Goal: Use online tool/utility: Utilize a website feature to perform a specific function

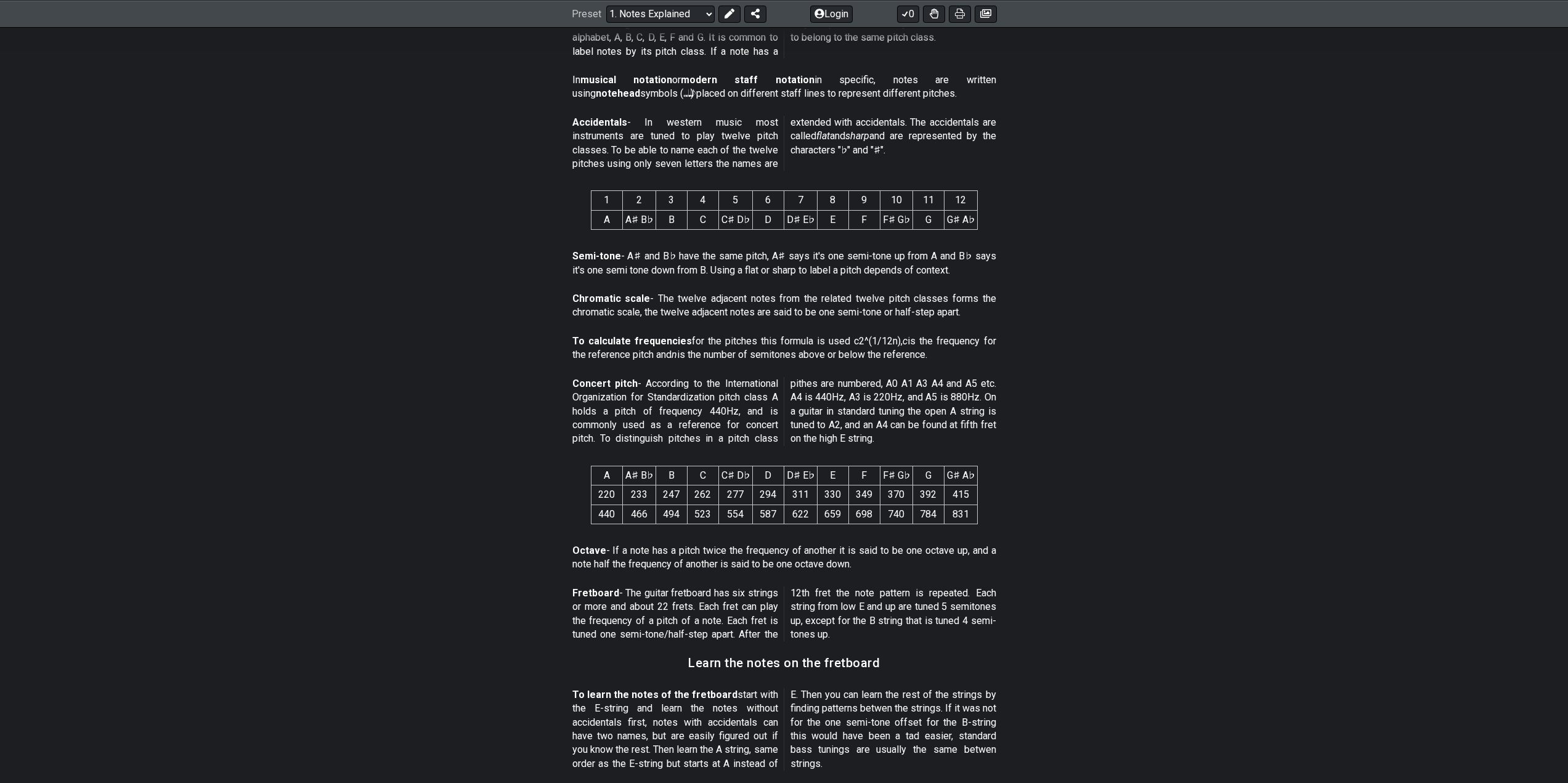
scroll to position [492, 0]
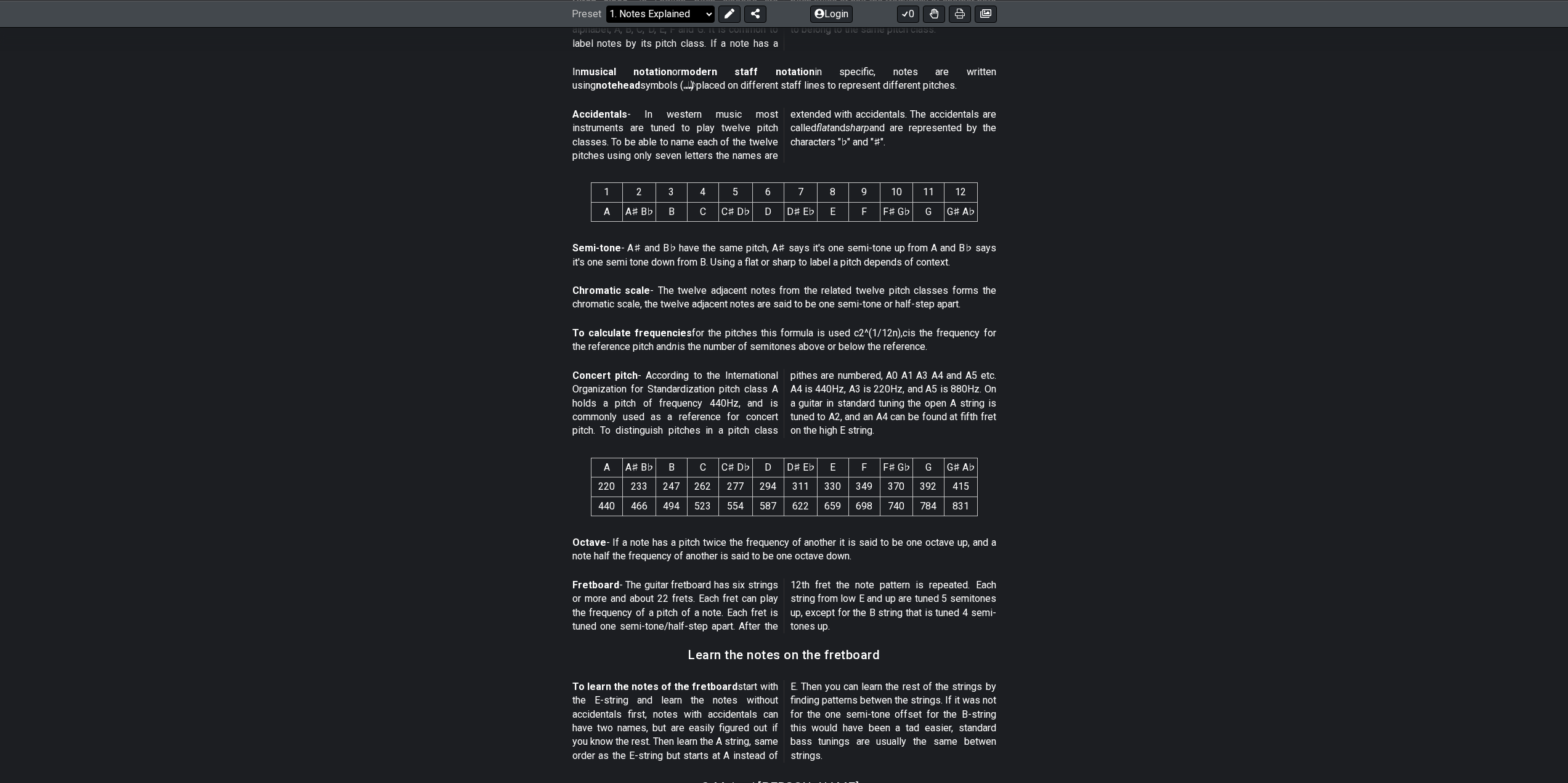
click at [701, 17] on select "Welcome to #fretflip! Initial Preset Custom Preset Minor Pentatonic Major Penta…" at bounding box center [661, 13] width 108 height 17
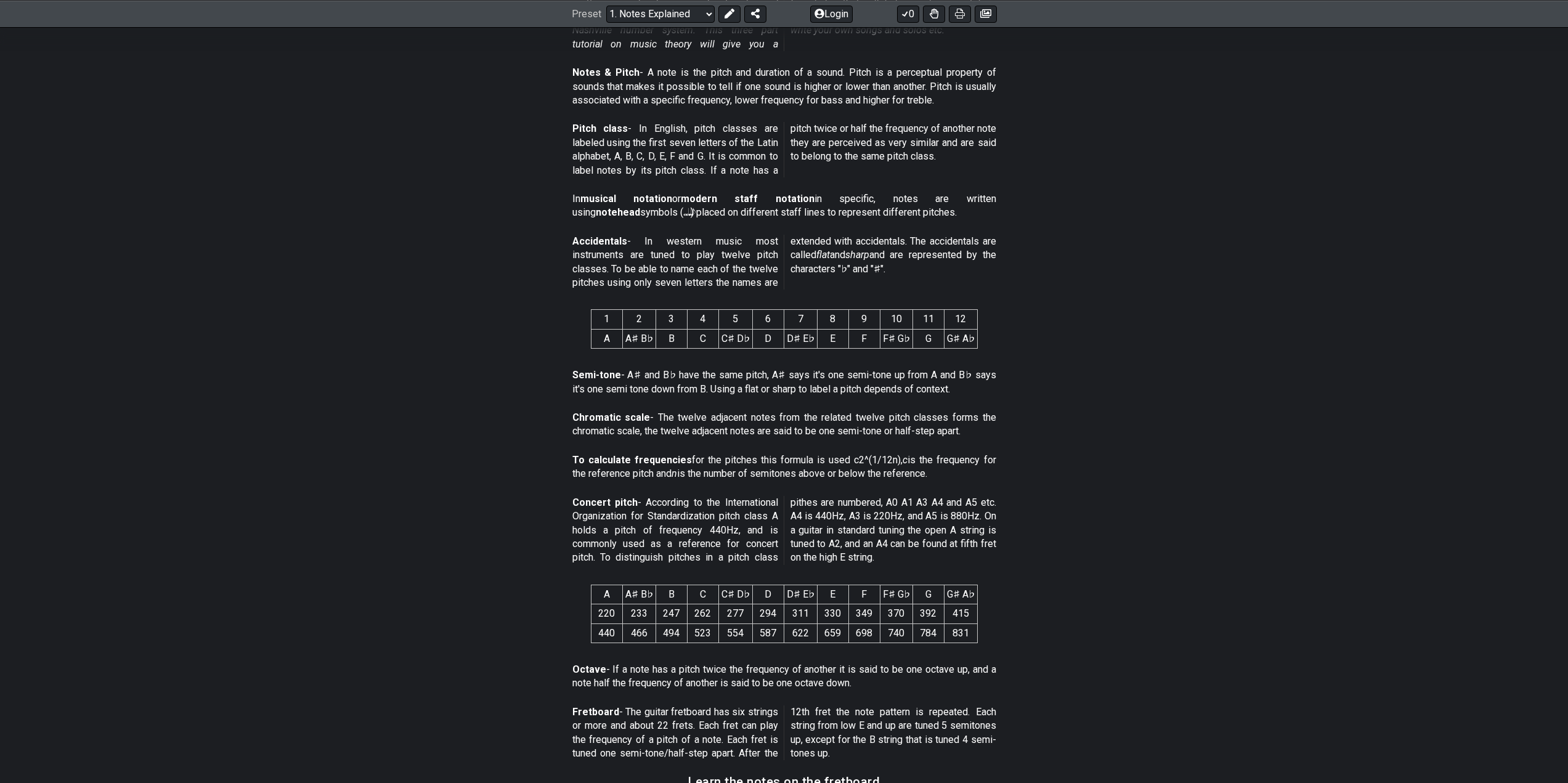
scroll to position [370, 0]
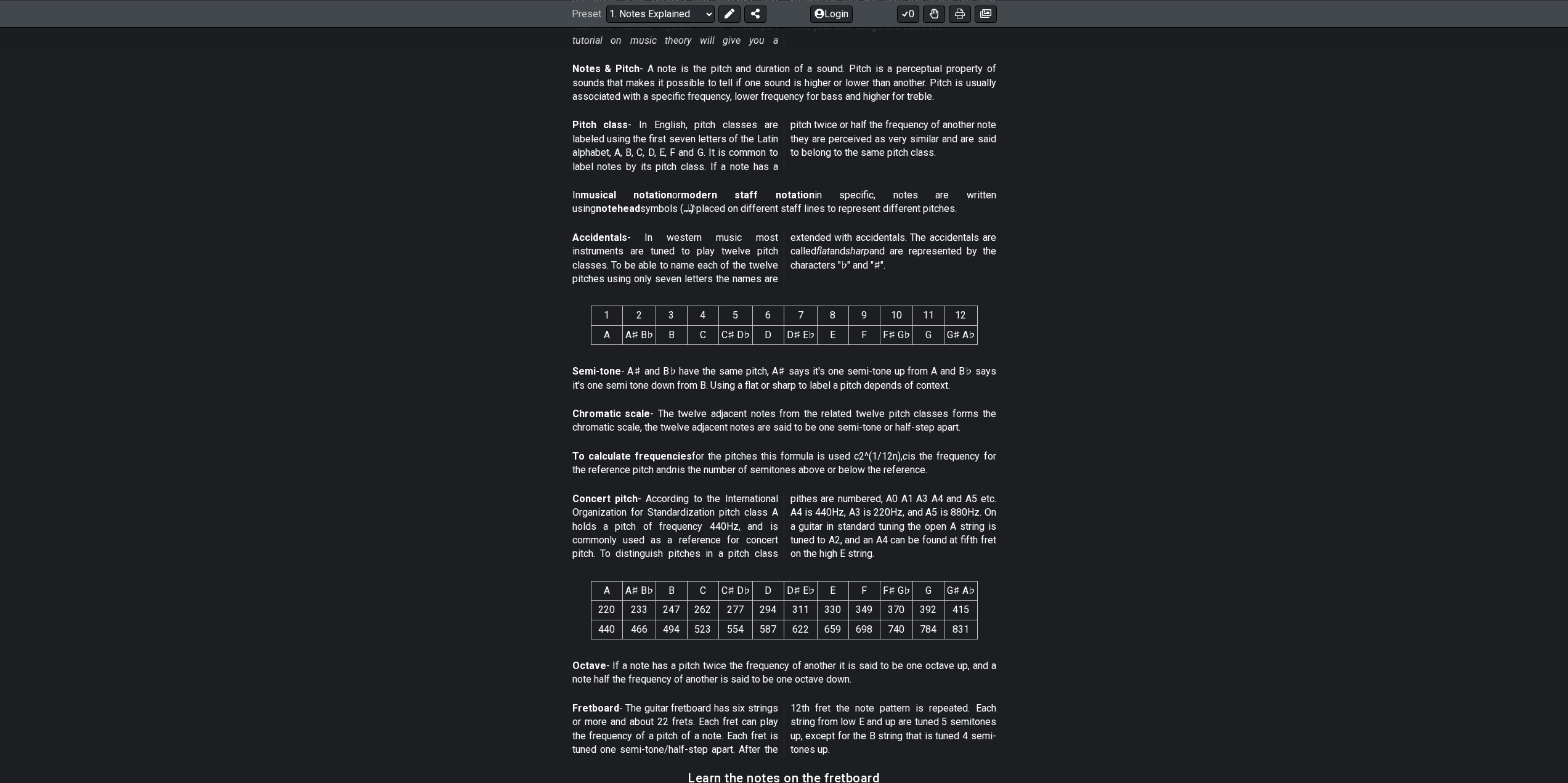
drag, startPoint x: 670, startPoint y: 408, endPoint x: 736, endPoint y: 414, distance: 66.3
click at [736, 414] on p "Chromatic scale - The twelve adjacent notes from the related twelve pitch class…" at bounding box center [784, 421] width 424 height 28
drag, startPoint x: 736, startPoint y: 413, endPoint x: 694, endPoint y: 397, distance: 44.9
click at [694, 397] on div "Semi-tone - A♯ and B♭ have the same pitch, A♯ says it's one semi-tone up from A…" at bounding box center [784, 380] width 424 height 42
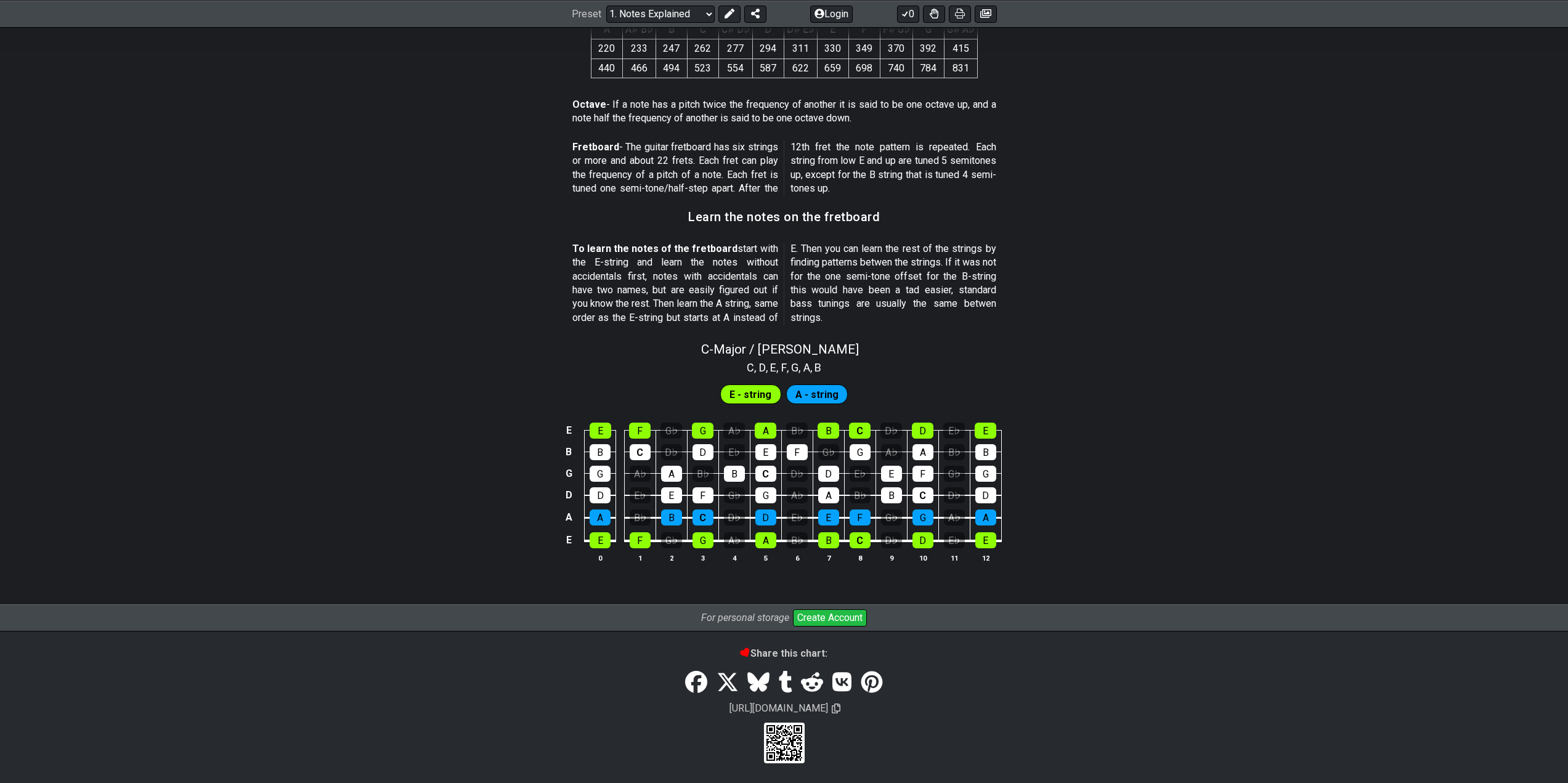
scroll to position [932, 0]
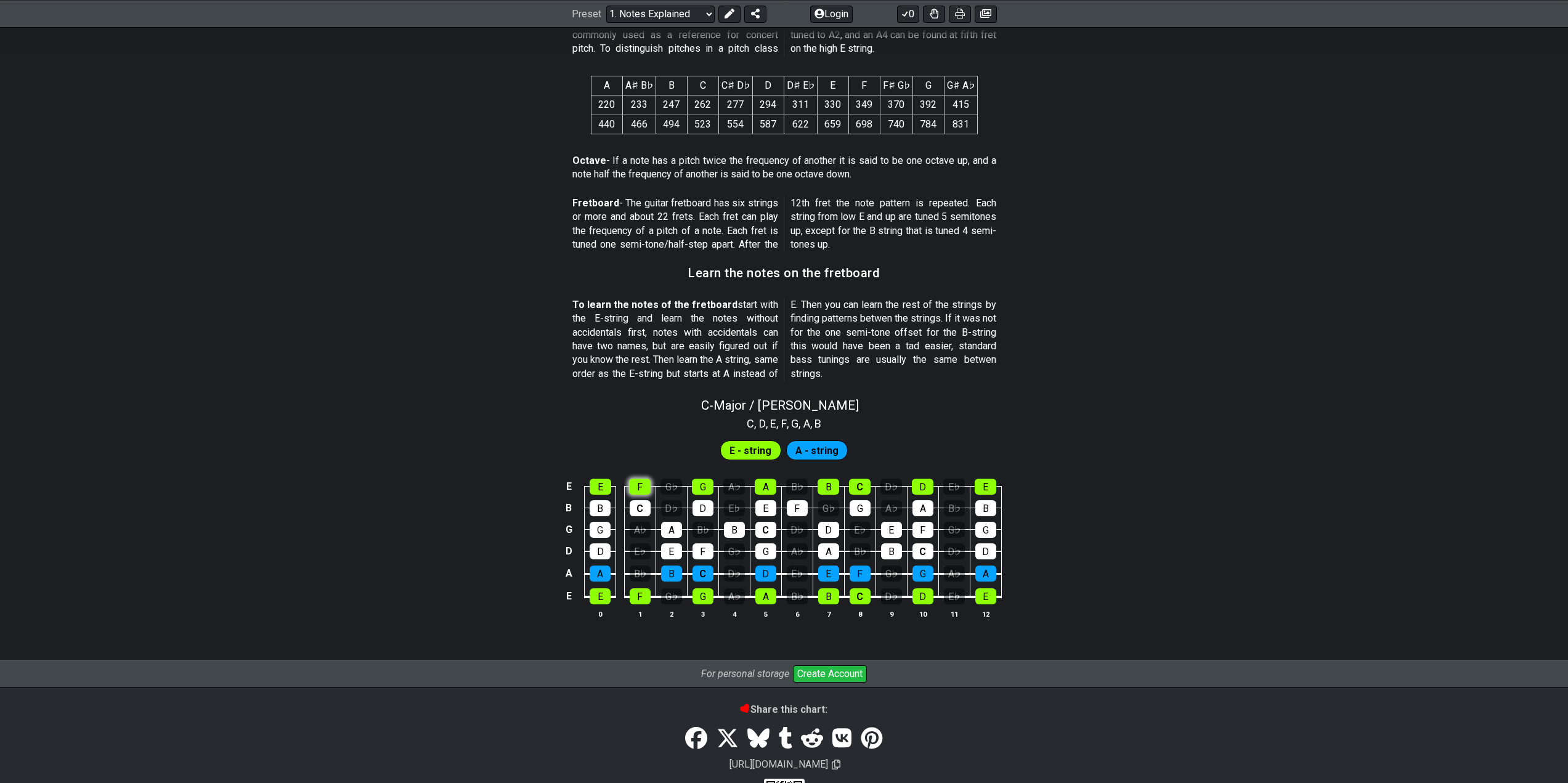
click at [648, 431] on div "C - Major / Ionian C , D , E , F , G , A , B E - string A - string E E F G♭ G A…" at bounding box center [784, 513] width 1568 height 245
drag, startPoint x: 614, startPoint y: 484, endPoint x: 605, endPoint y: 485, distance: 9.1
click at [611, 484] on td "E" at bounding box center [601, 476] width 32 height 21
click at [605, 485] on div "E" at bounding box center [600, 487] width 21 height 16
click at [602, 505] on div "B" at bounding box center [600, 508] width 21 height 16
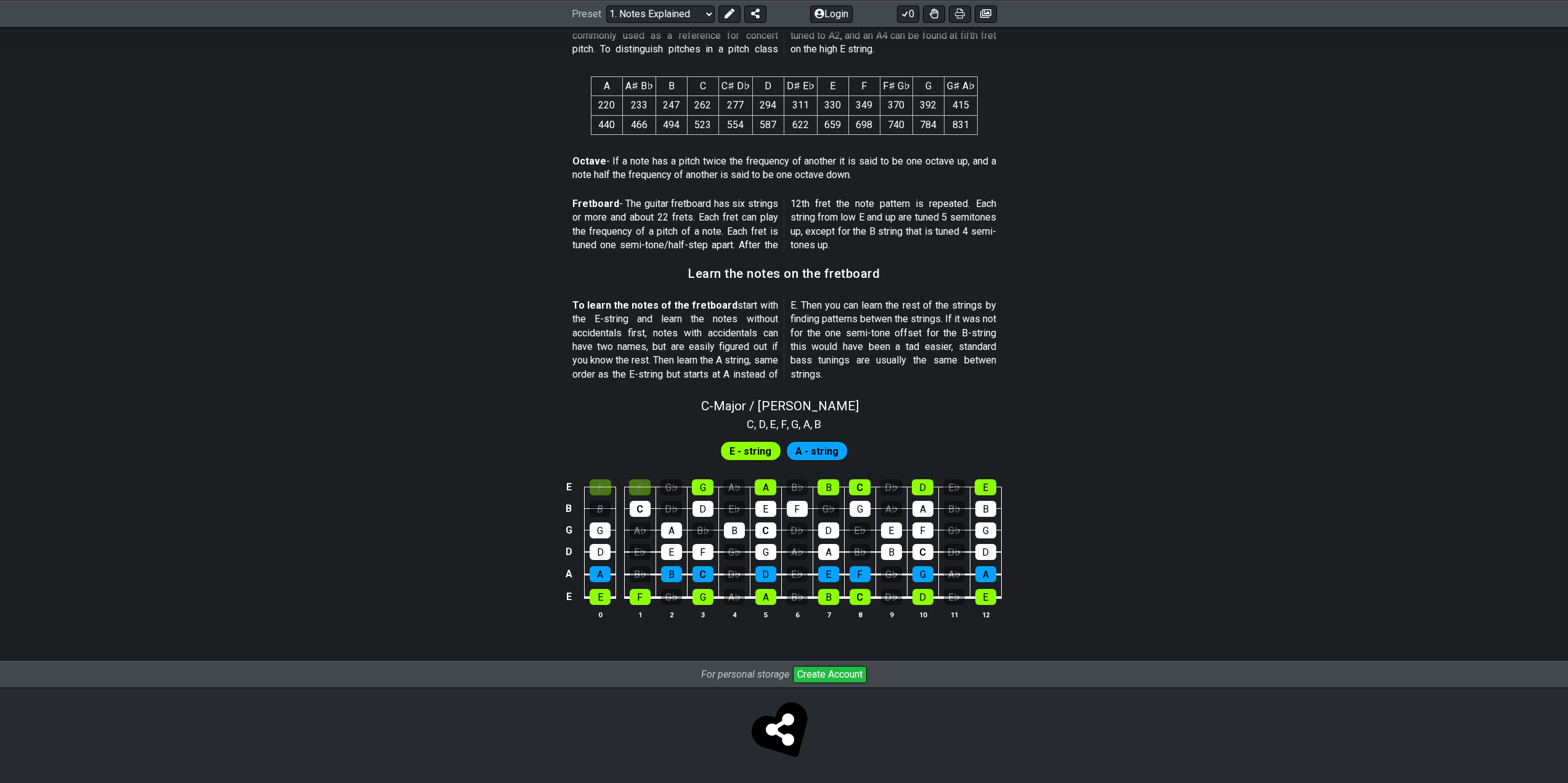
click at [756, 448] on span "E - string" at bounding box center [750, 450] width 42 height 18
click at [742, 451] on span "E - string" at bounding box center [750, 450] width 42 height 18
drag, startPoint x: 755, startPoint y: 472, endPoint x: 661, endPoint y: 535, distance: 113.2
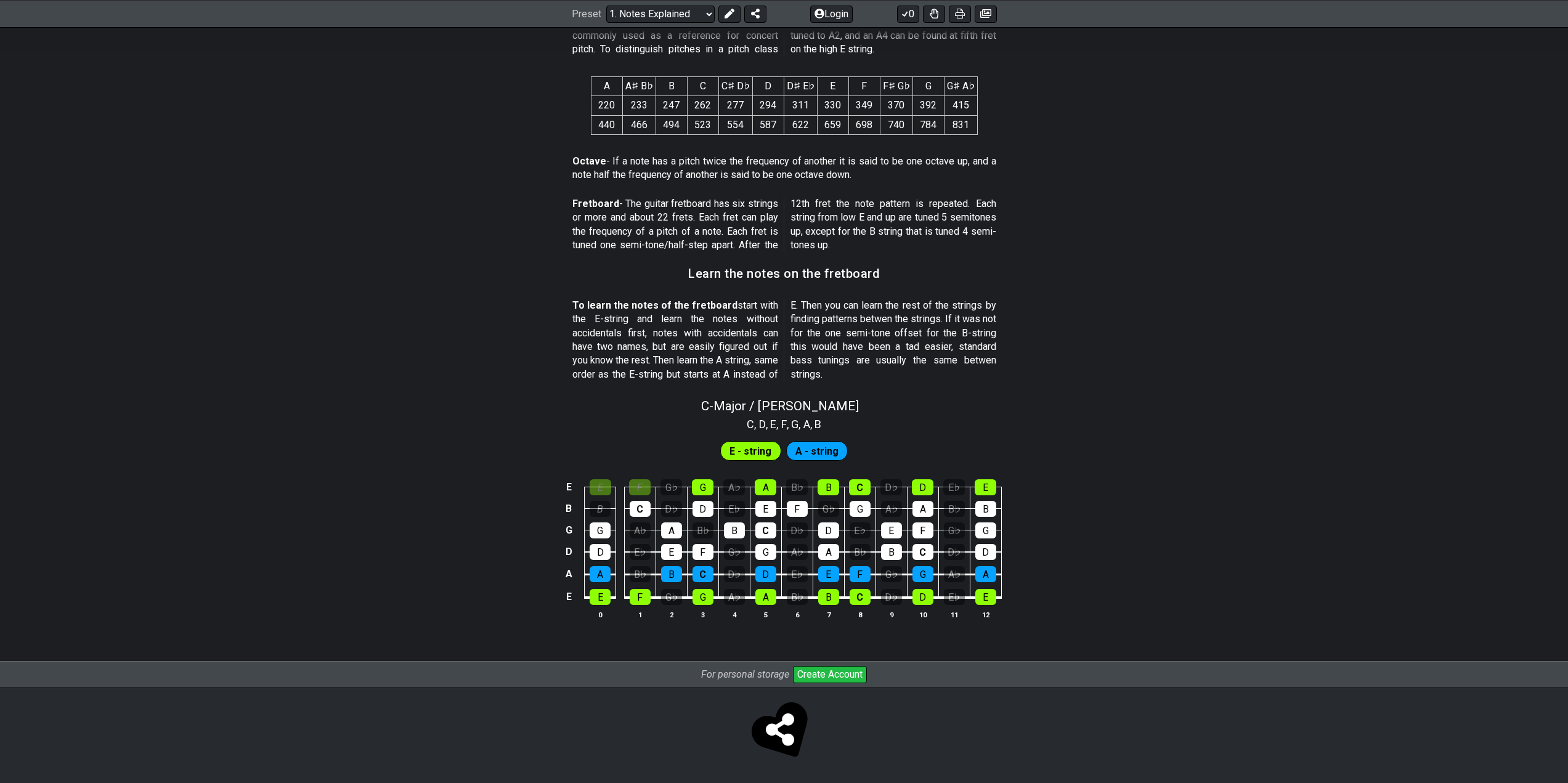
click at [755, 473] on td "A" at bounding box center [765, 476] width 32 height 21
click at [669, 533] on div "A" at bounding box center [671, 530] width 21 height 16
click at [679, 548] on div "E" at bounding box center [671, 551] width 21 height 16
click at [674, 565] on td "B" at bounding box center [671, 563] width 32 height 22
click at [674, 567] on div "B" at bounding box center [671, 574] width 21 height 16
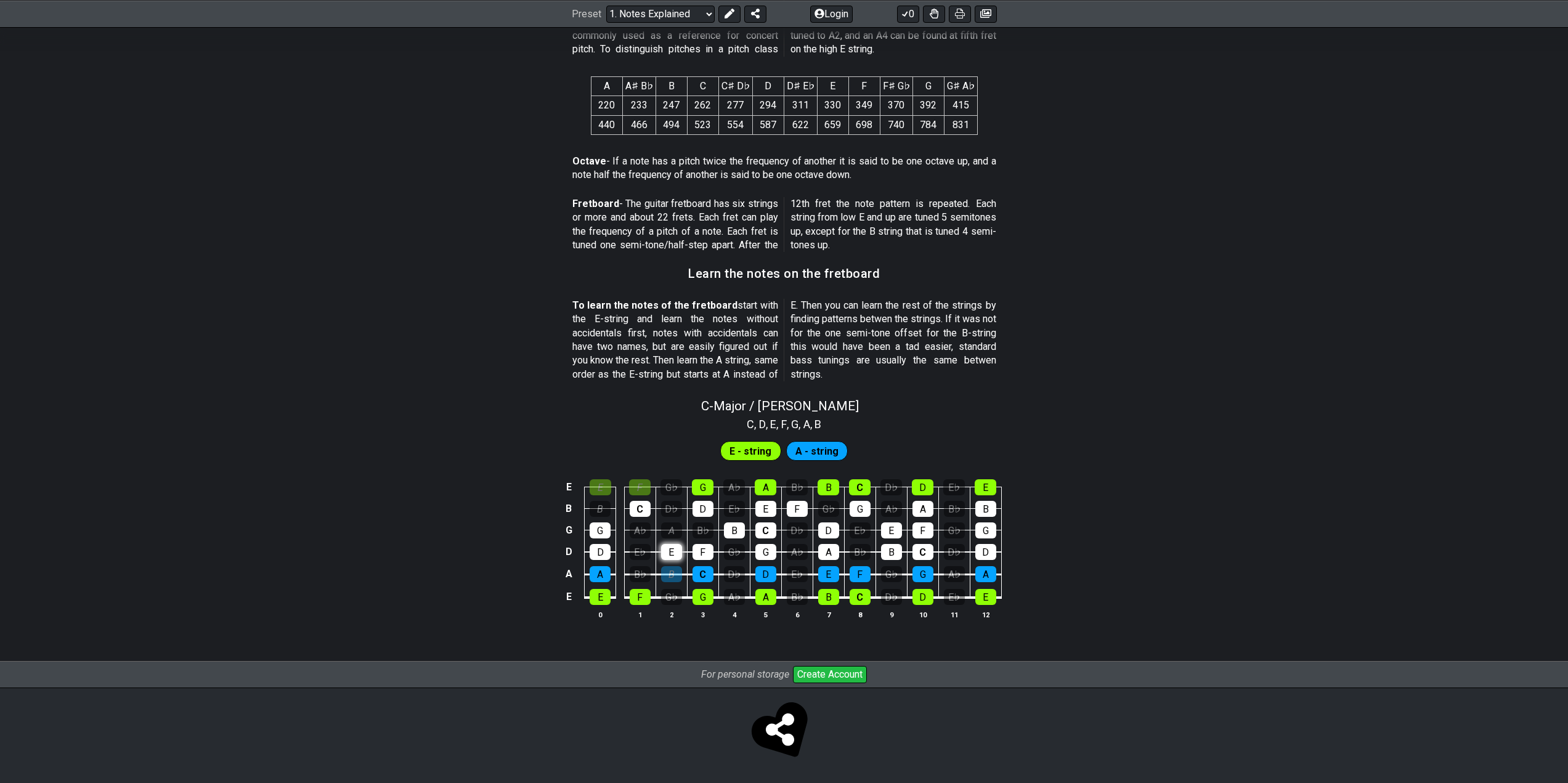
click at [672, 555] on div "E" at bounding box center [671, 551] width 21 height 16
click at [676, 569] on div "B" at bounding box center [671, 574] width 21 height 16
click at [651, 485] on td "F" at bounding box center [640, 476] width 32 height 21
click at [643, 491] on div "F" at bounding box center [639, 487] width 21 height 16
click at [622, 494] on td at bounding box center [620, 497] width 8 height 21
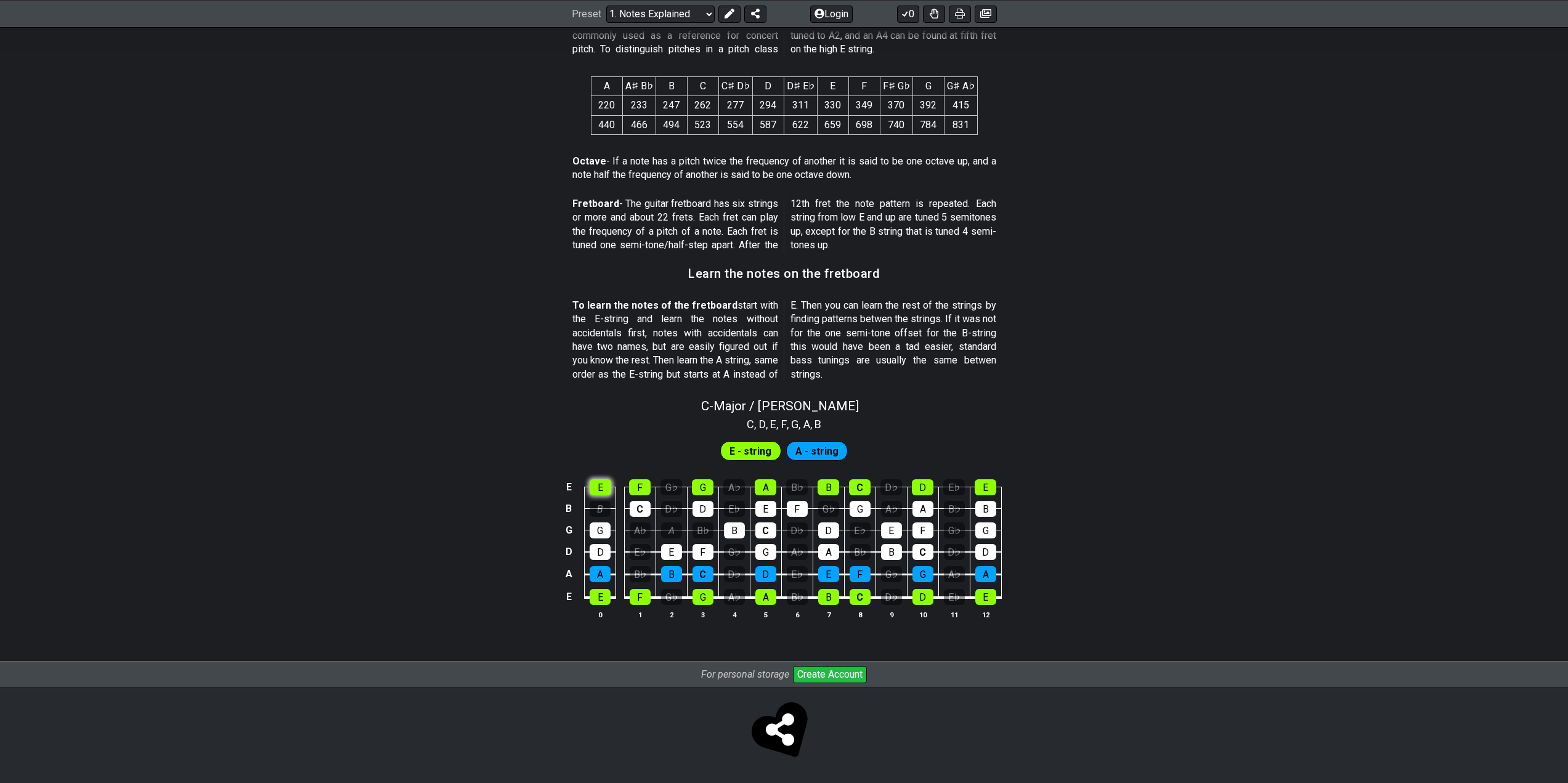
click at [599, 494] on div "E" at bounding box center [600, 487] width 21 height 16
click at [630, 17] on select "Welcome to #fretflip! Initial Preset Custom Preset Minor Pentatonic Major Penta…" at bounding box center [661, 13] width 108 height 17
click at [606, 5] on select "Welcome to #fretflip! Initial Preset Custom Preset Minor Pentatonic Major Penta…" at bounding box center [661, 13] width 108 height 17
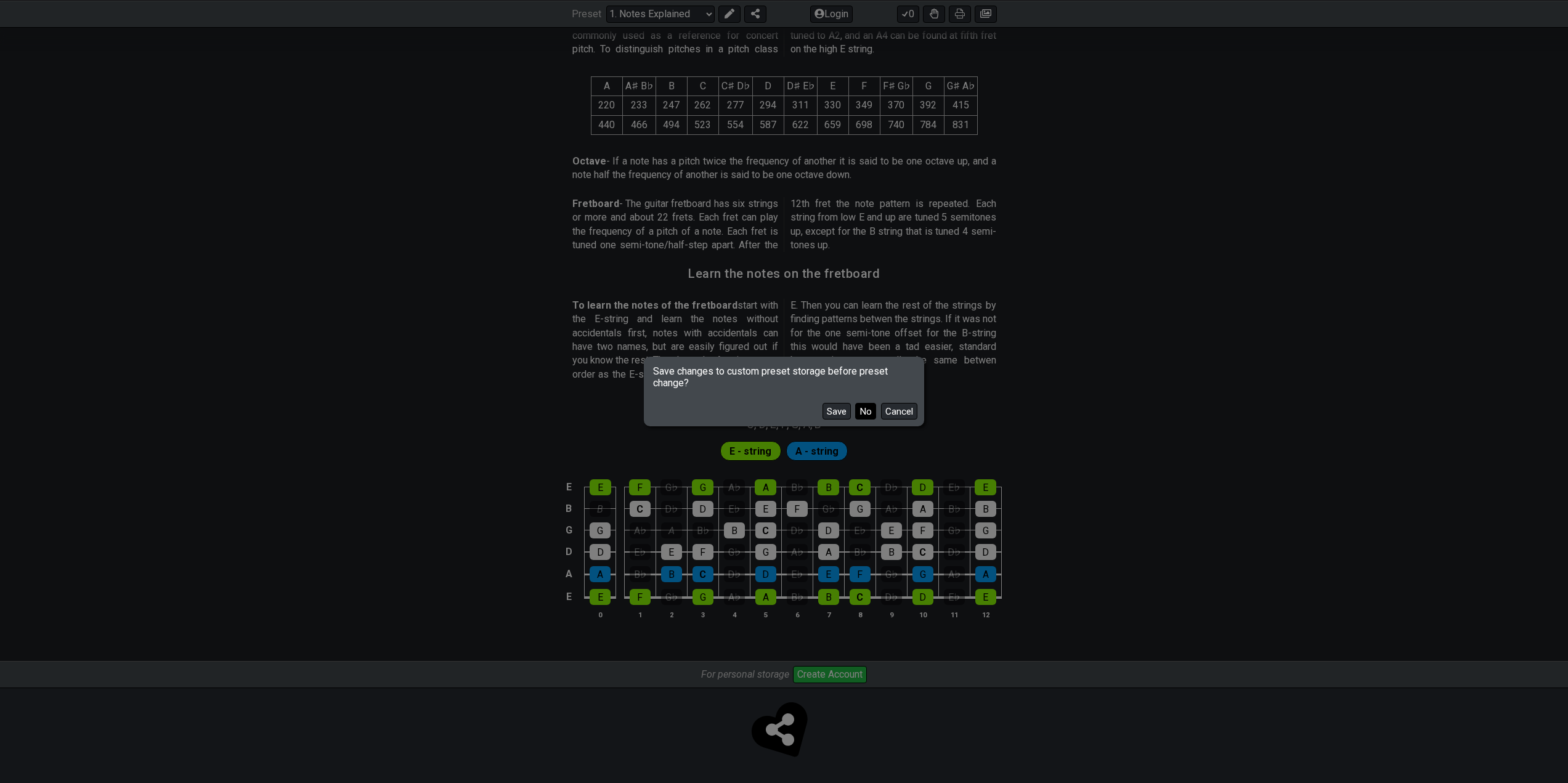
click at [870, 412] on button "No" at bounding box center [865, 411] width 21 height 17
select select "/scale-degrees-and-intervals"
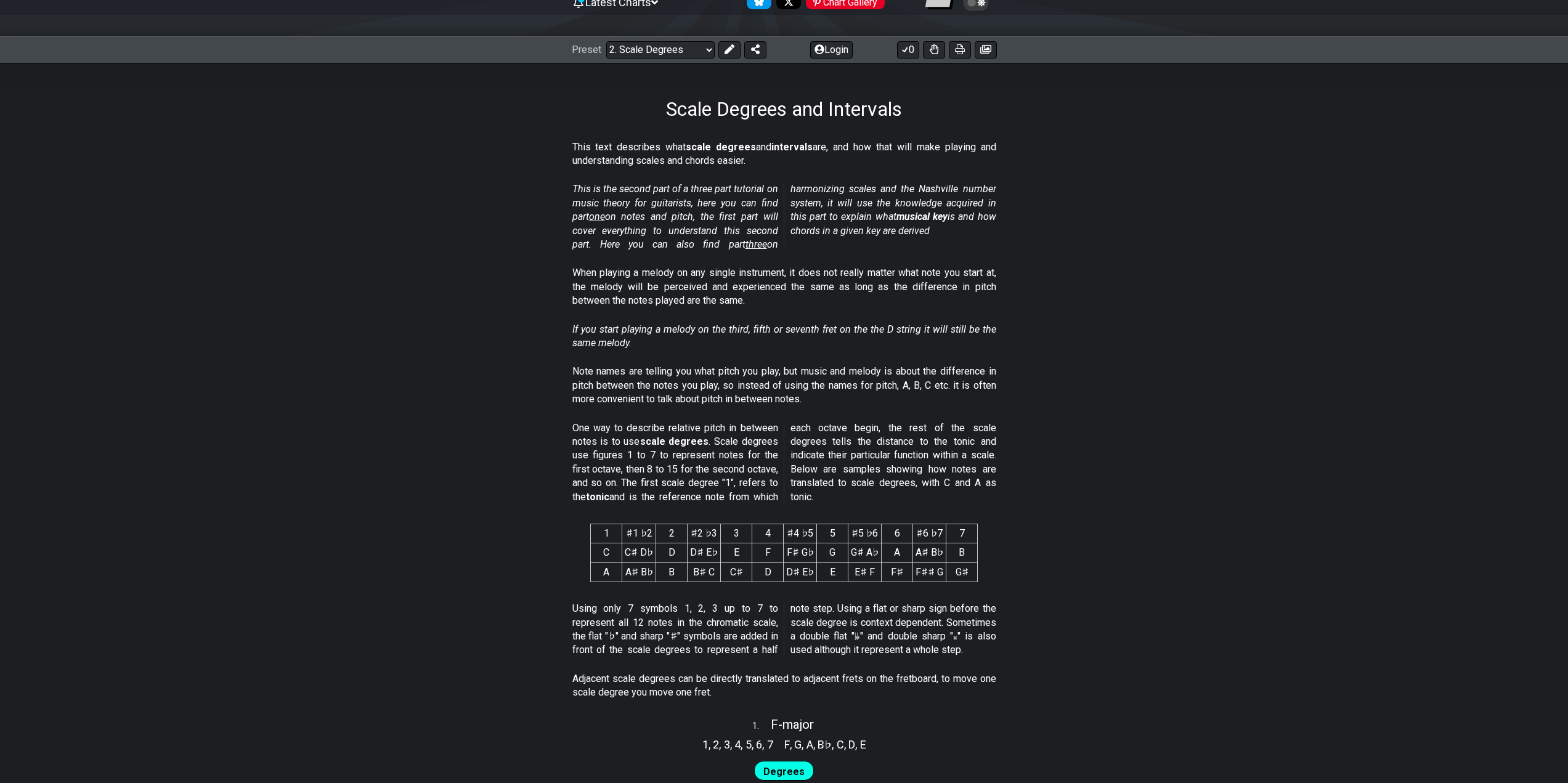
scroll to position [185, 0]
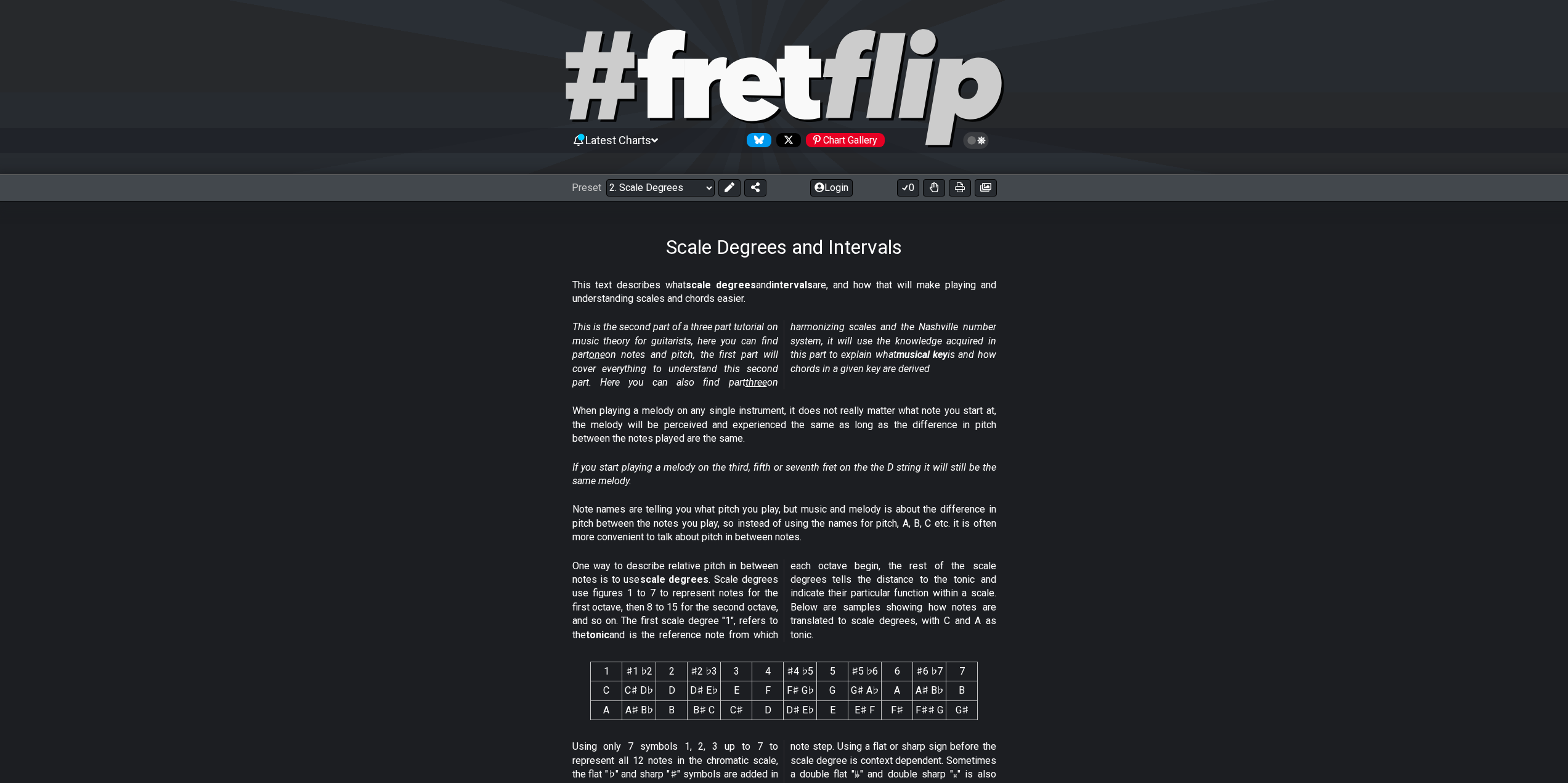
click at [707, 71] on icon at bounding box center [706, 87] width 43 height 61
select select "/welcome"
select select "C"
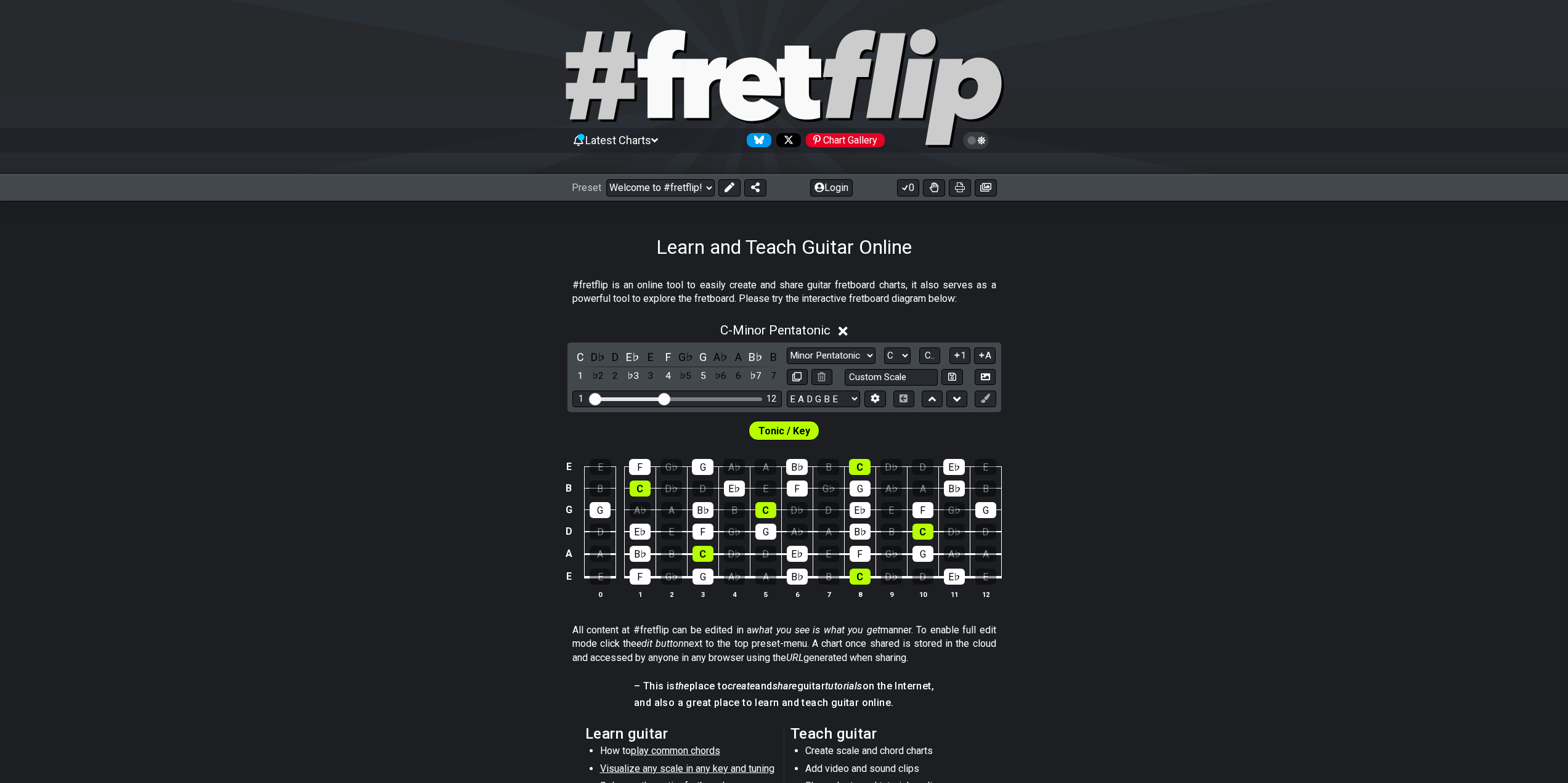
click at [624, 82] on icon at bounding box center [784, 89] width 444 height 123
click at [624, 81] on icon at bounding box center [784, 89] width 444 height 123
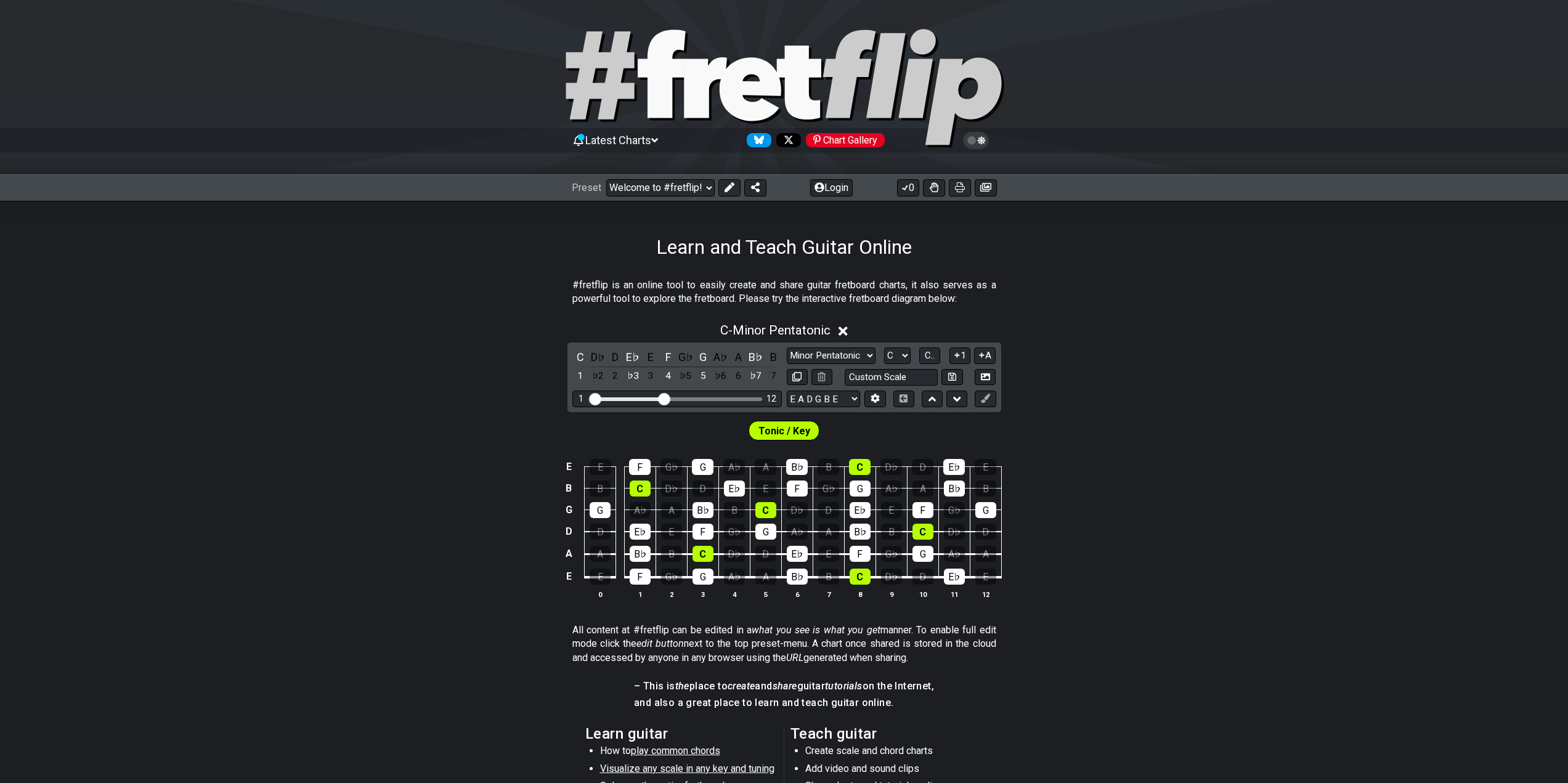
click at [624, 81] on icon at bounding box center [784, 89] width 444 height 123
click at [665, 179] on select "Welcome to #fretflip! Initial Preset Custom Preset Minor Pentatonic Major Penta…" at bounding box center [661, 188] width 108 height 17
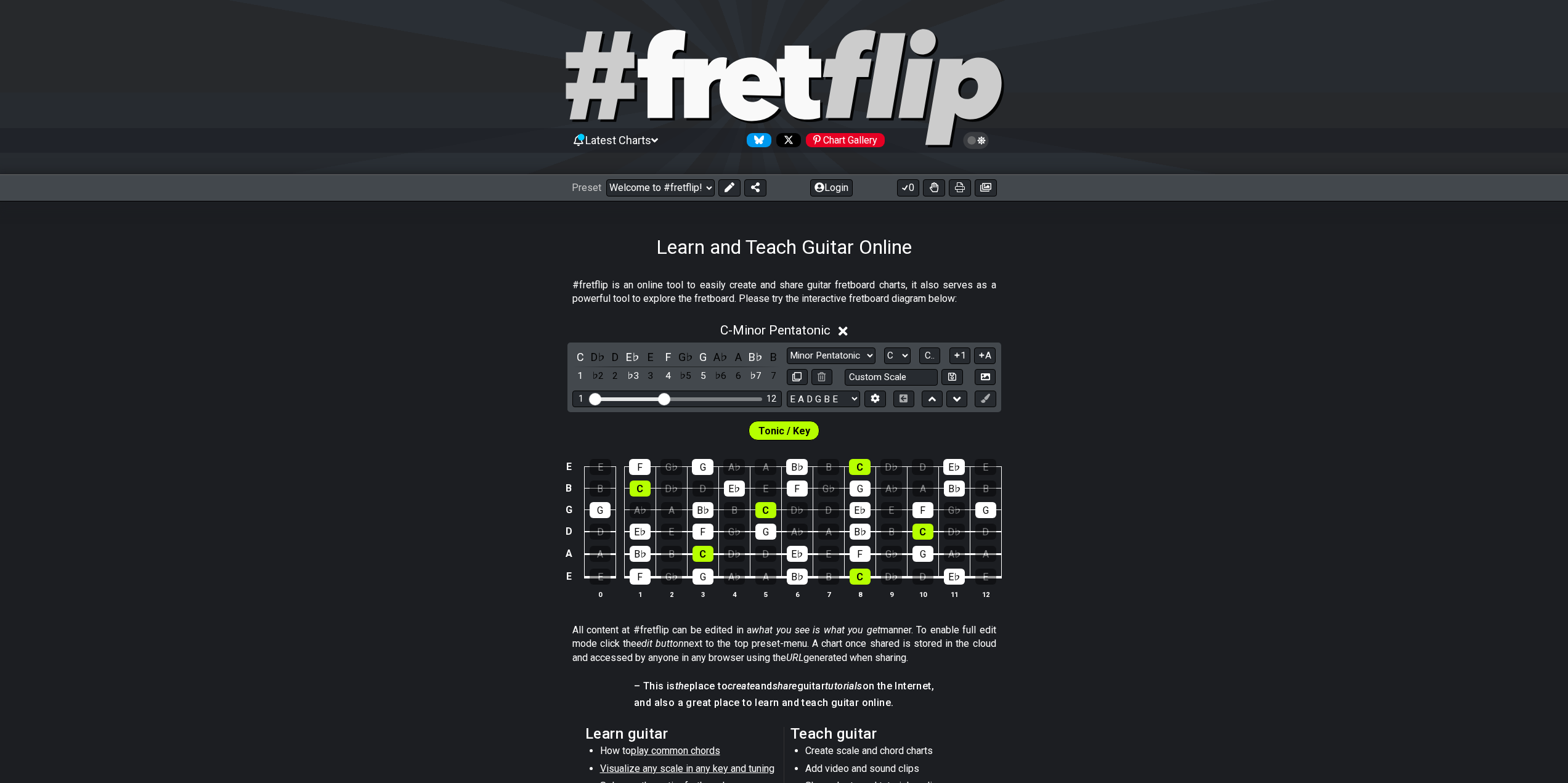
click at [491, 142] on div "Latest Charts Chart Gallery" at bounding box center [784, 152] width 1568 height 44
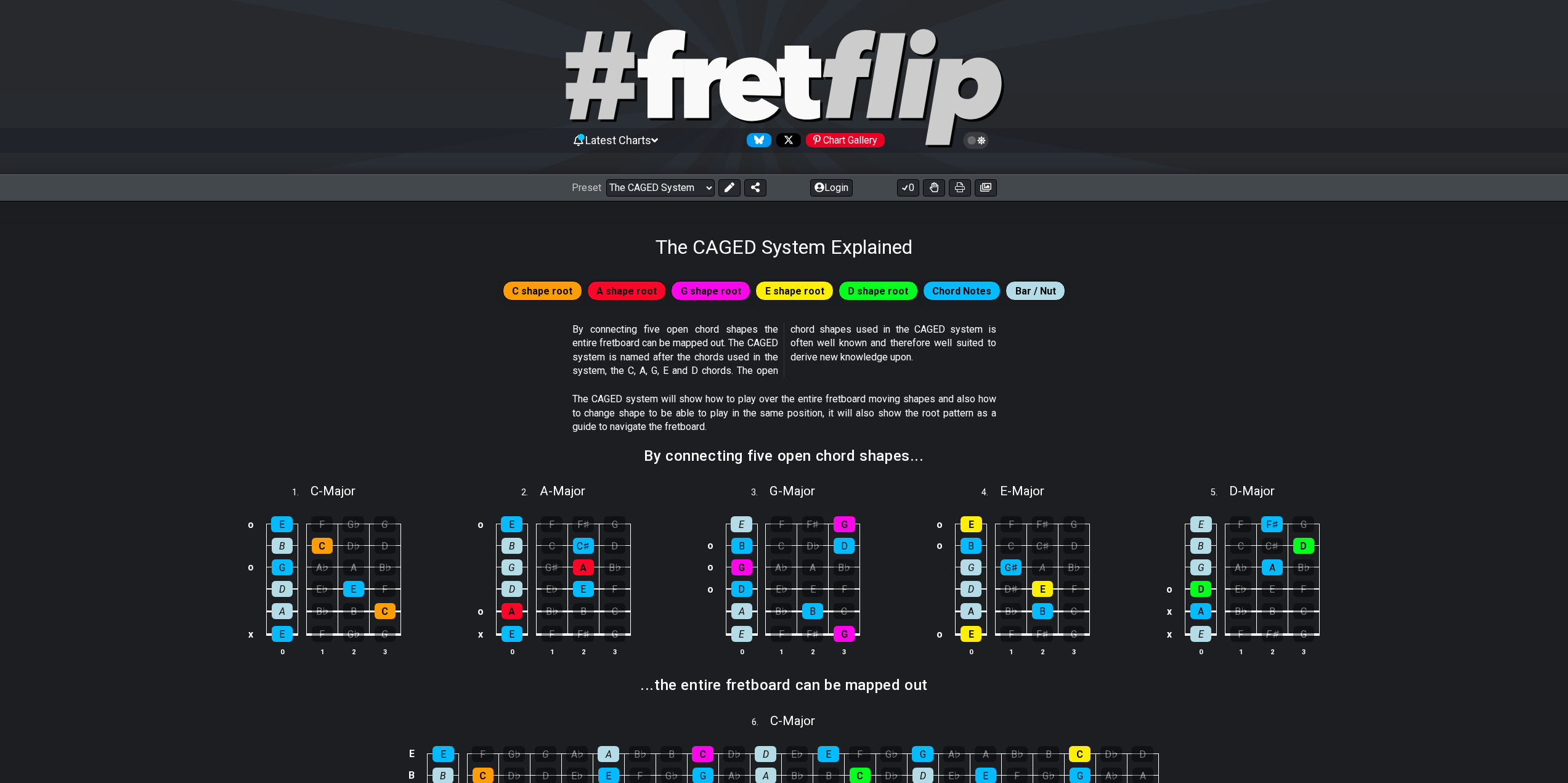
click at [672, 93] on icon at bounding box center [661, 74] width 48 height 88
select select "/welcome"
select select "C"
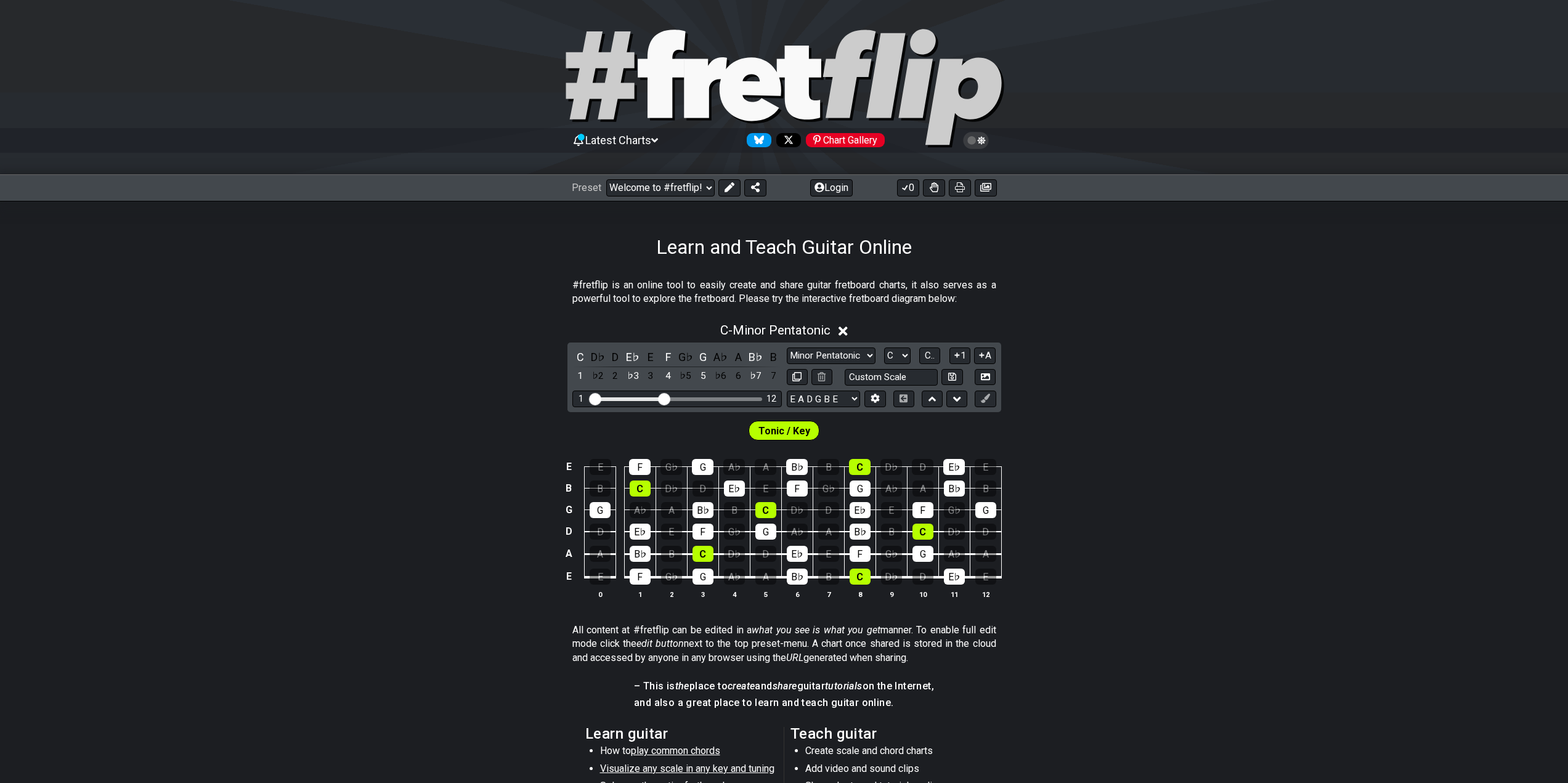
drag, startPoint x: 1564, startPoint y: 0, endPoint x: 1241, endPoint y: 305, distance: 444.2
click at [1276, 308] on section "#fretflip is an online tool to easily create and share guitar fretboard charts,…" at bounding box center [784, 294] width 1568 height 42
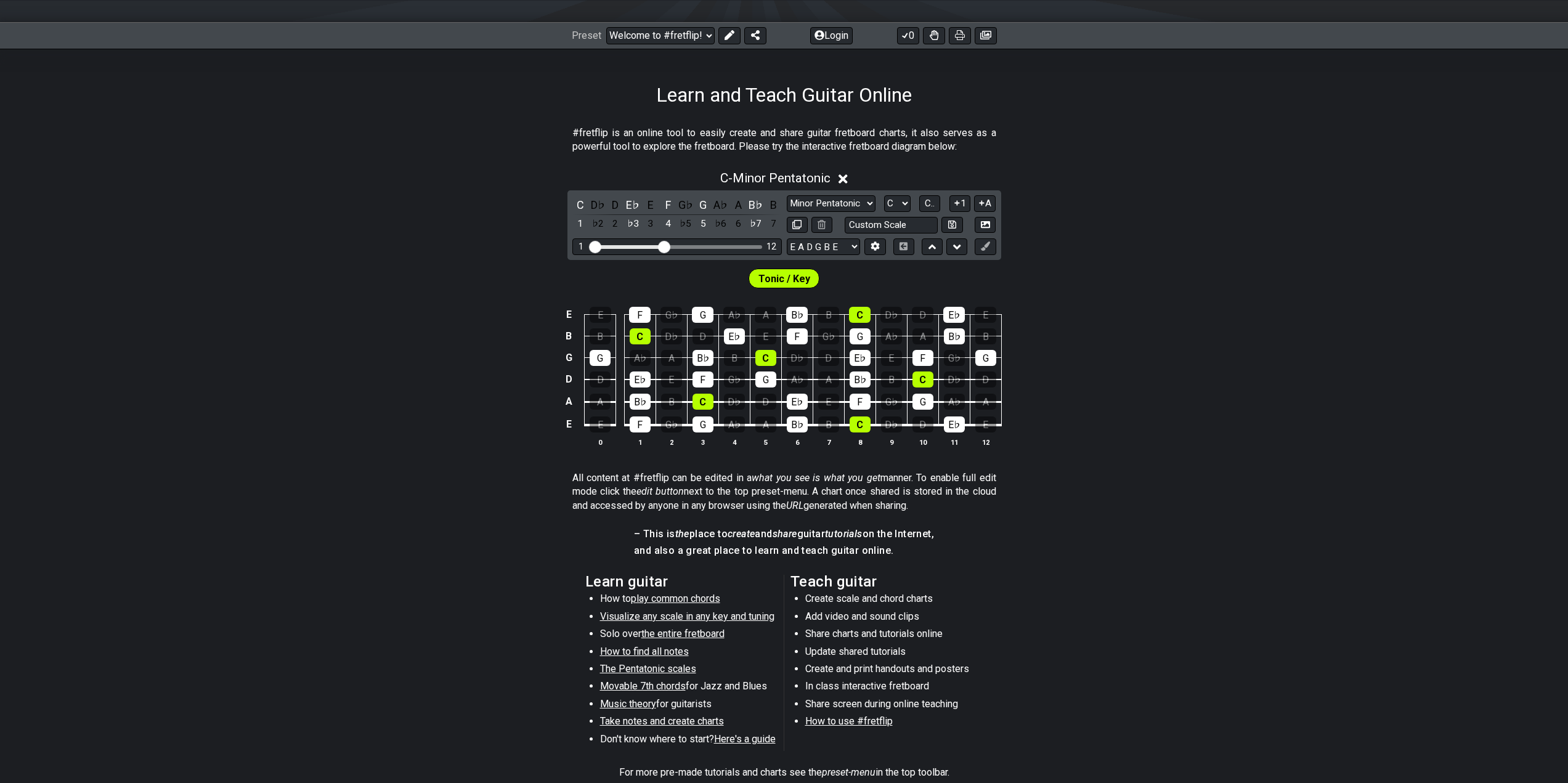
scroll to position [185, 0]
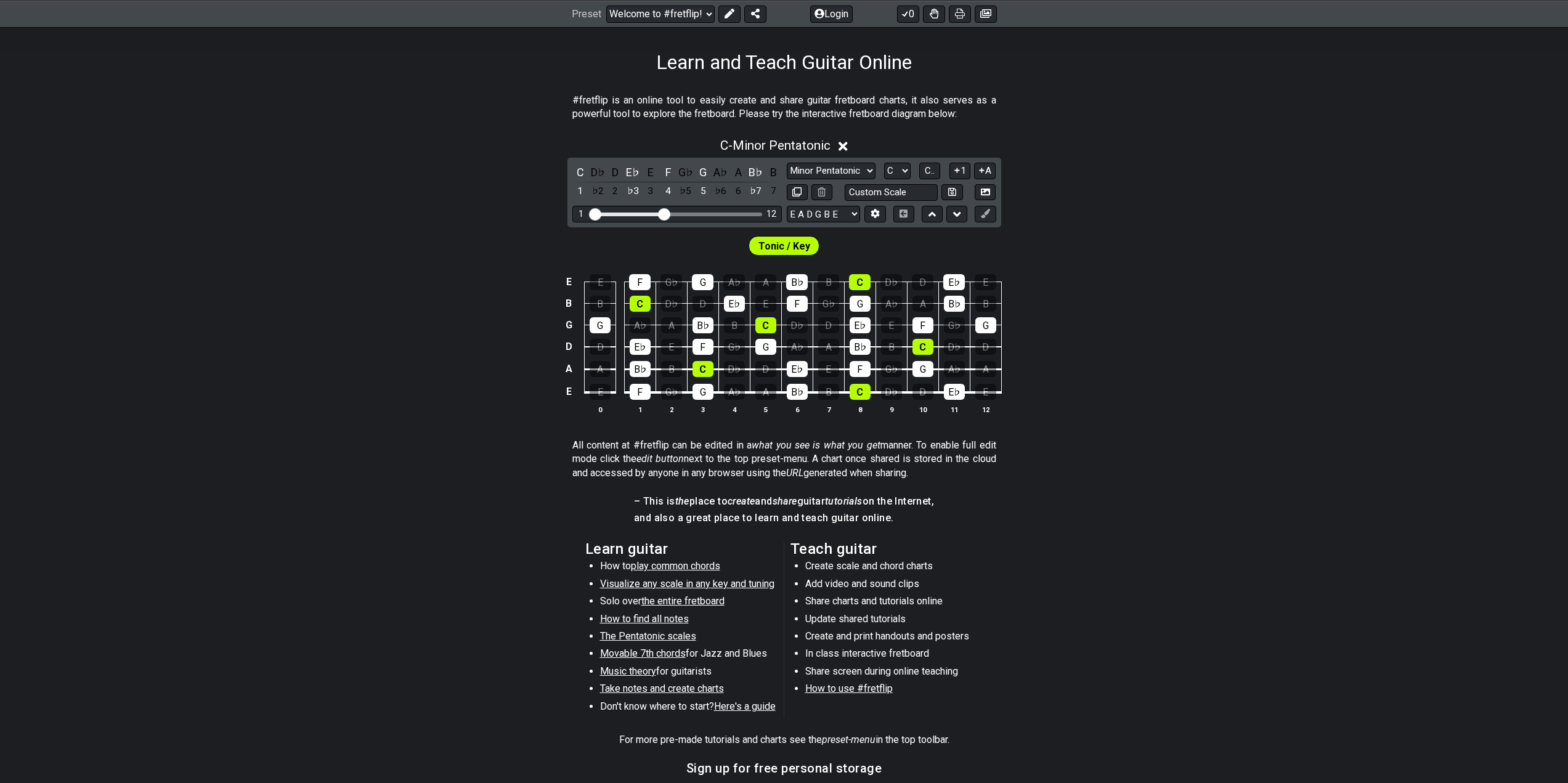
click at [801, 247] on span "Tonic / Key" at bounding box center [784, 246] width 51 height 18
drag, startPoint x: 676, startPoint y: 214, endPoint x: 616, endPoint y: 217, distance: 60.1
click at [615, 218] on div "1 12" at bounding box center [677, 214] width 209 height 17
drag, startPoint x: 669, startPoint y: 214, endPoint x: 591, endPoint y: 220, distance: 78.2
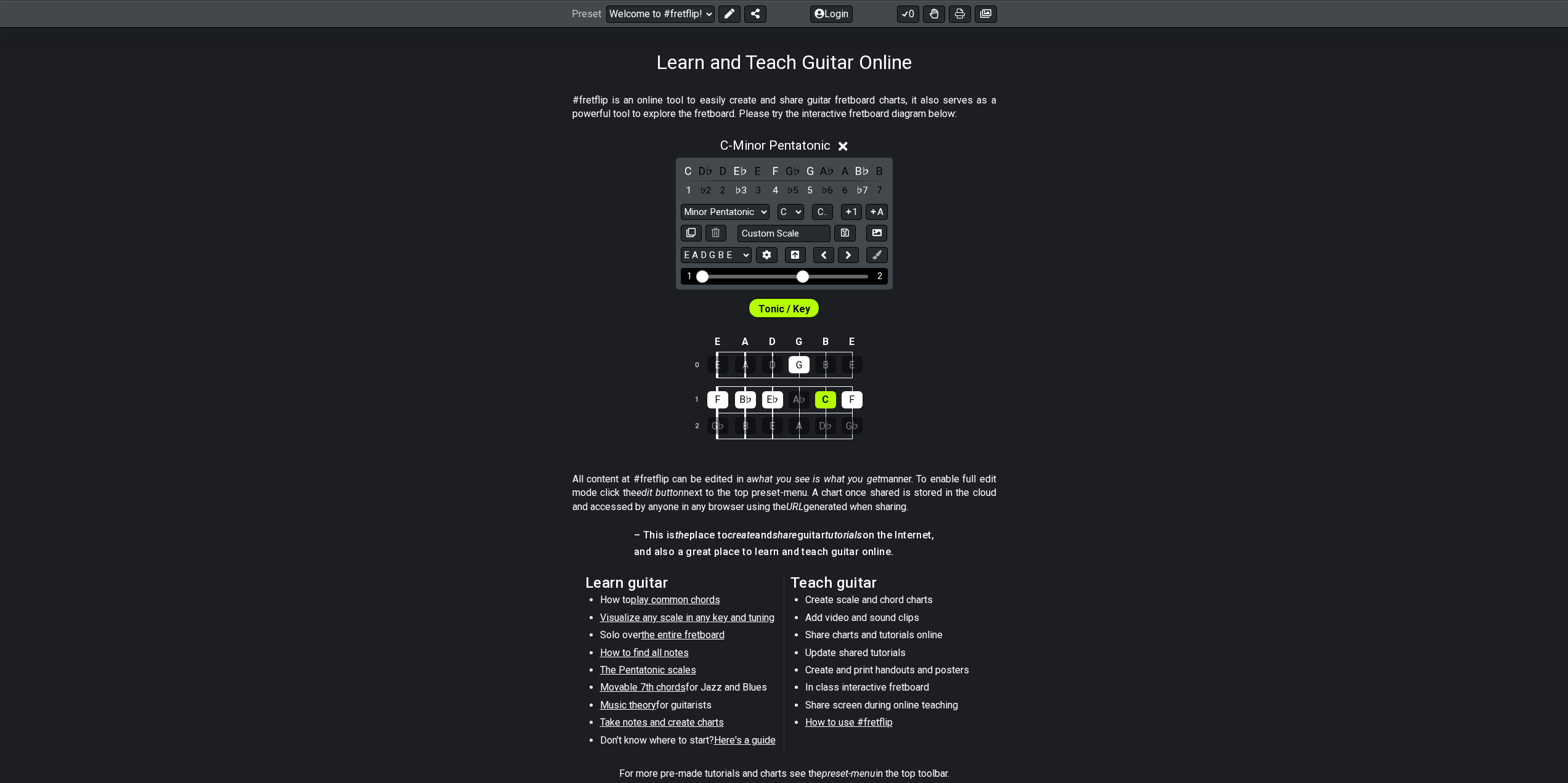
drag, startPoint x: 708, startPoint y: 277, endPoint x: 805, endPoint y: 278, distance: 97.0
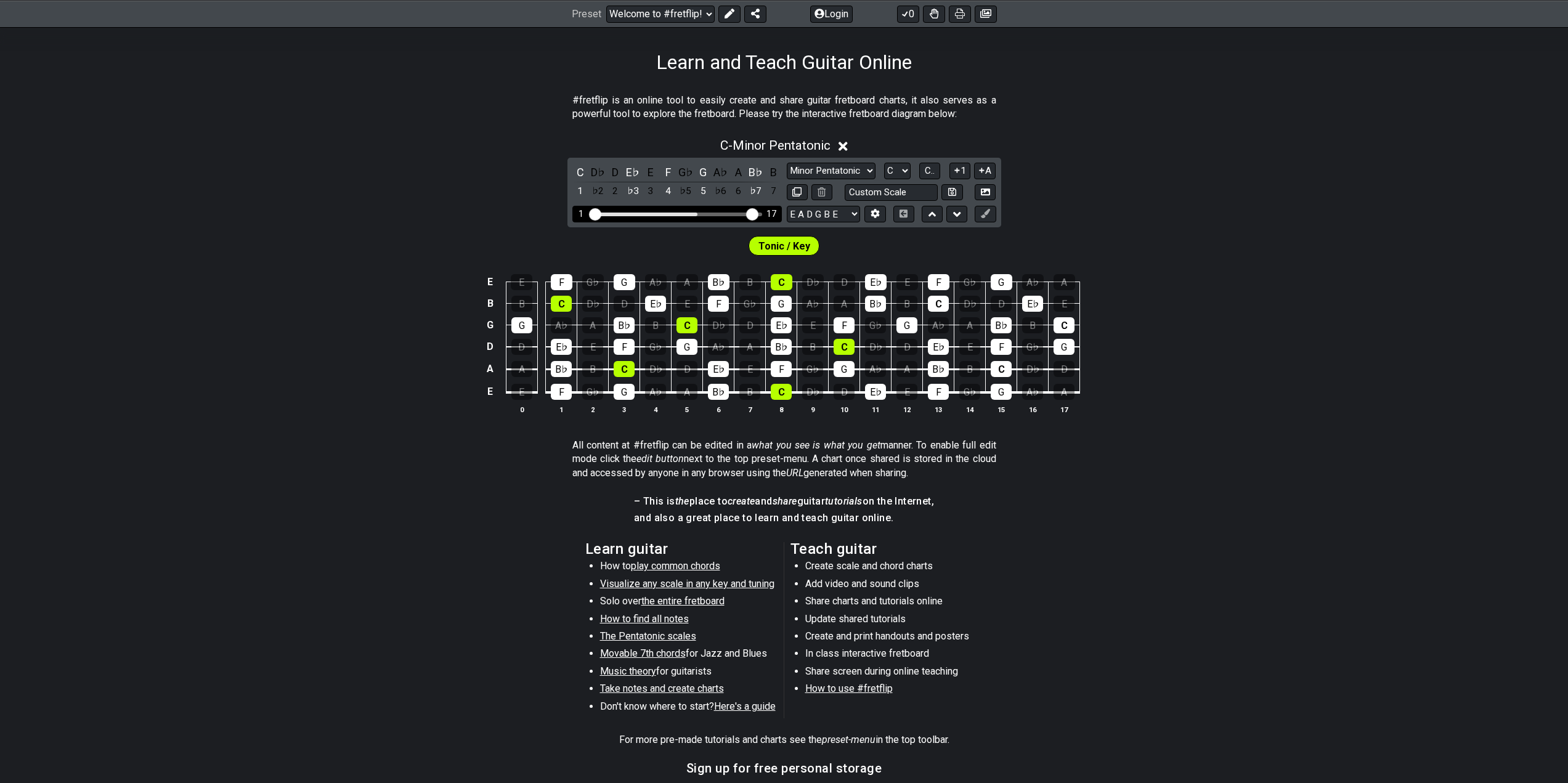
drag, startPoint x: 695, startPoint y: 216, endPoint x: 753, endPoint y: 213, distance: 58.1
click at [753, 213] on input "Visible fret range" at bounding box center [677, 213] width 175 height 0
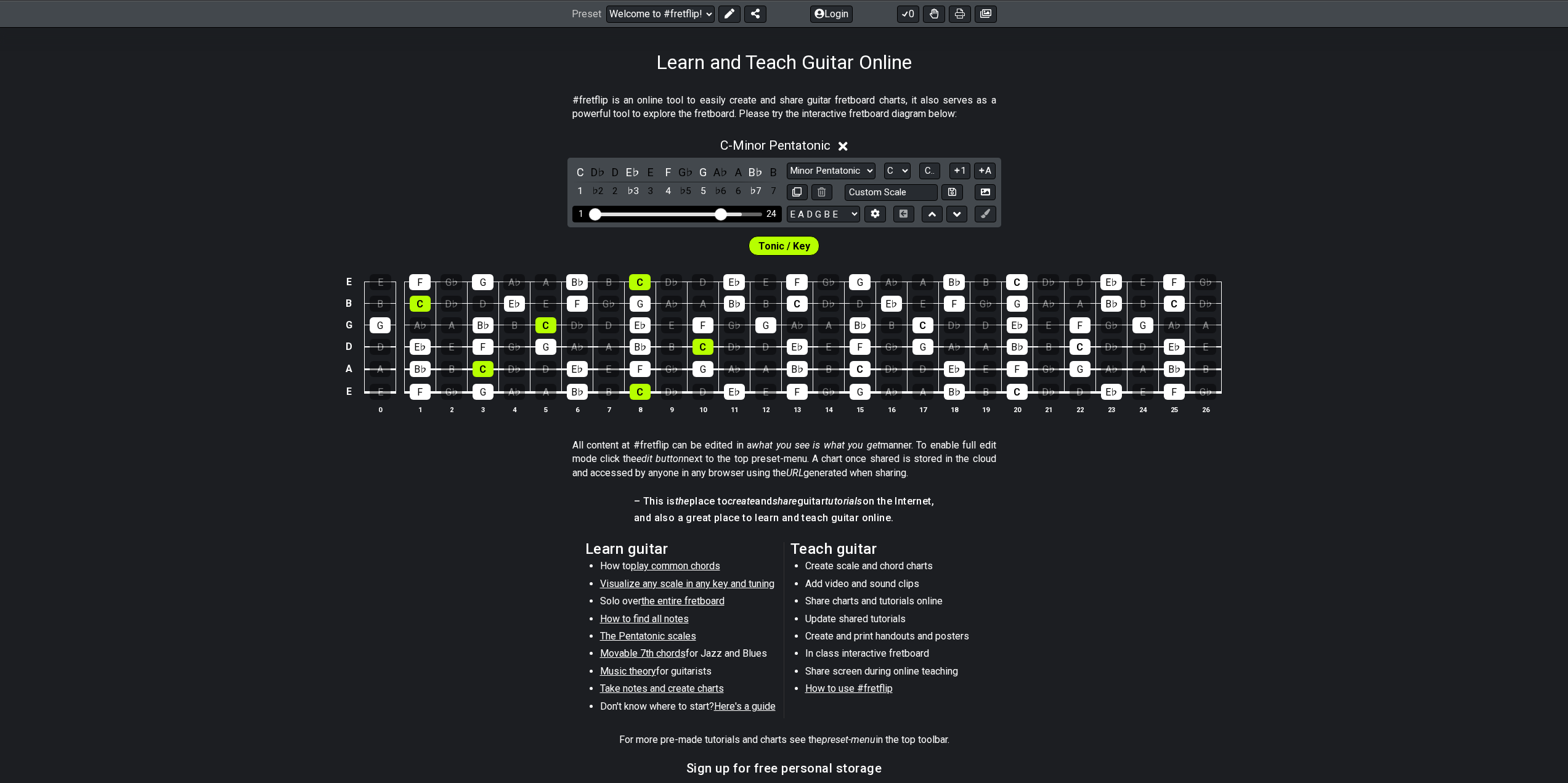
drag, startPoint x: 749, startPoint y: 214, endPoint x: 722, endPoint y: 221, distance: 27.9
click at [722, 213] on input "Visible fret range" at bounding box center [677, 213] width 175 height 0
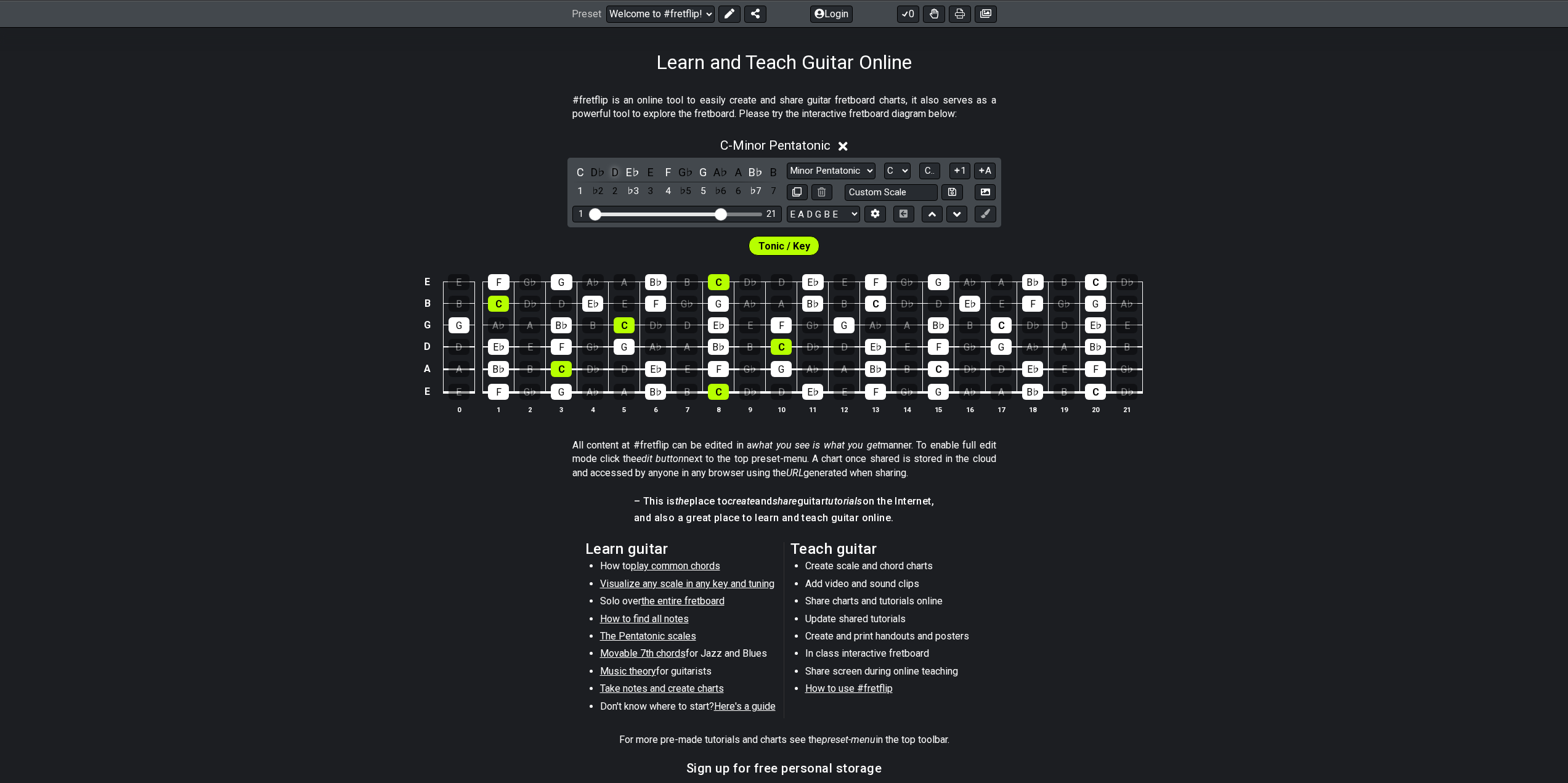
click at [616, 171] on div "D" at bounding box center [615, 172] width 16 height 17
click at [647, 171] on div "E" at bounding box center [650, 172] width 16 height 17
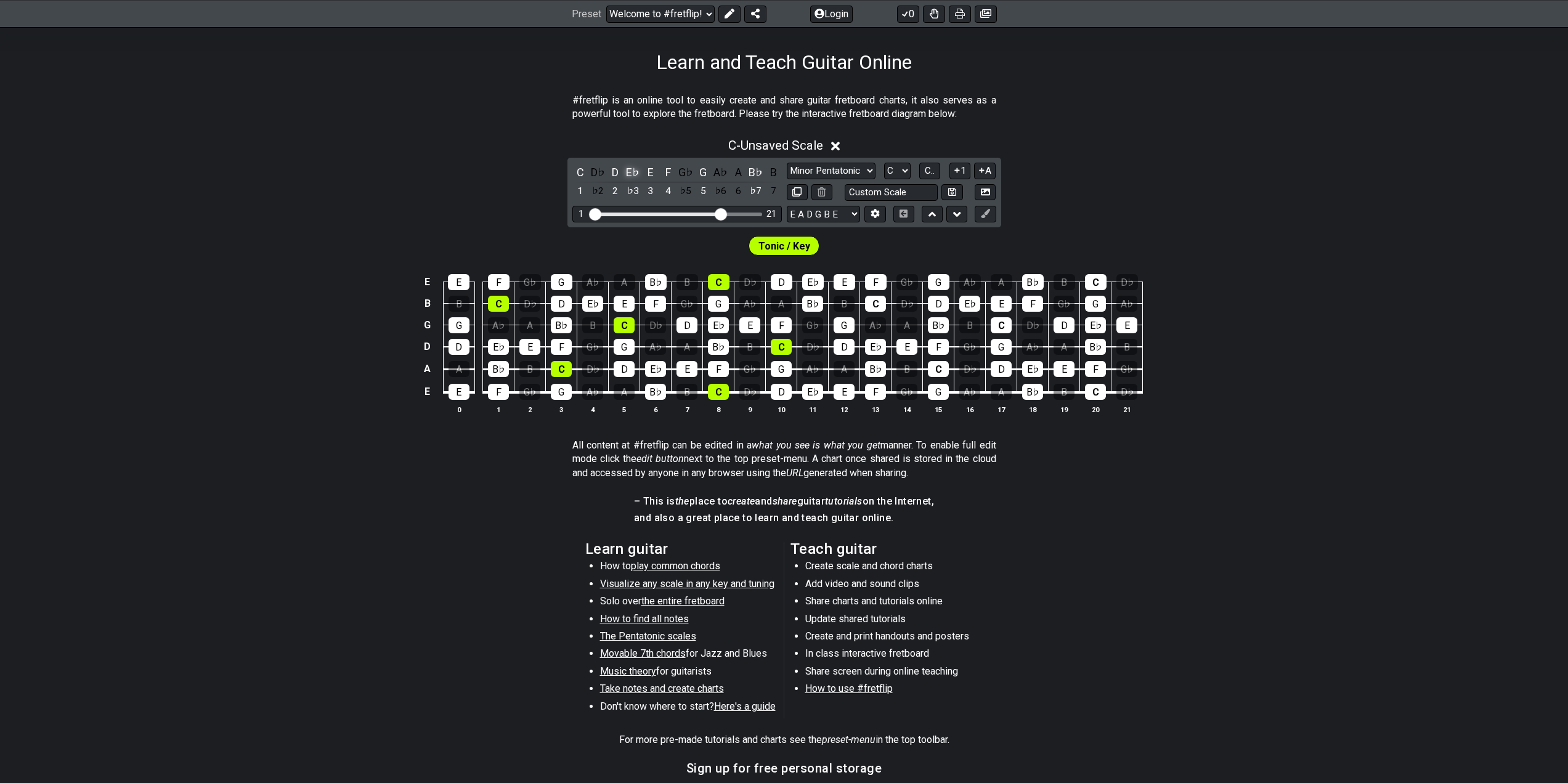
click at [637, 173] on div "E♭" at bounding box center [632, 172] width 16 height 17
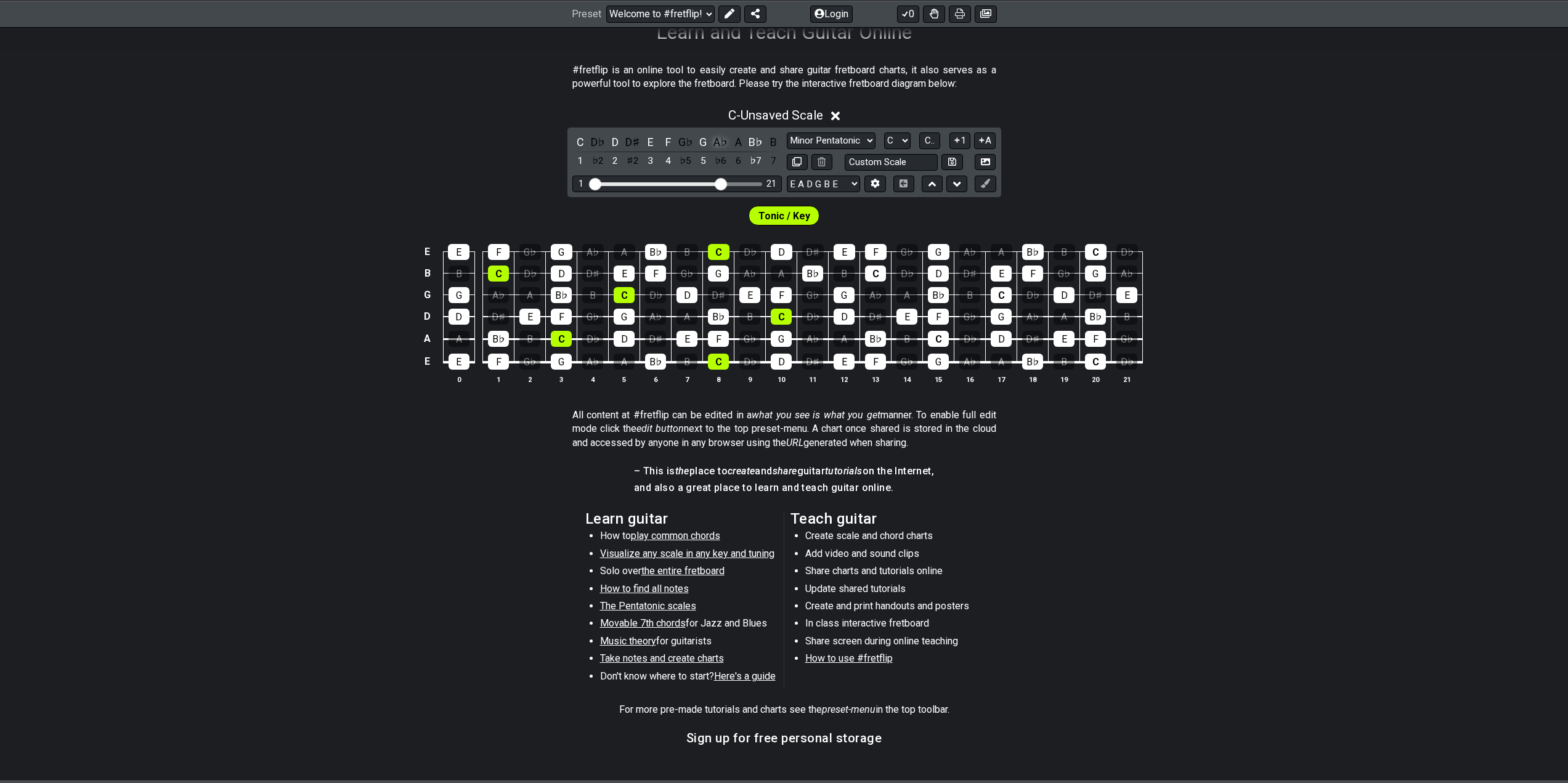
scroll to position [212, 0]
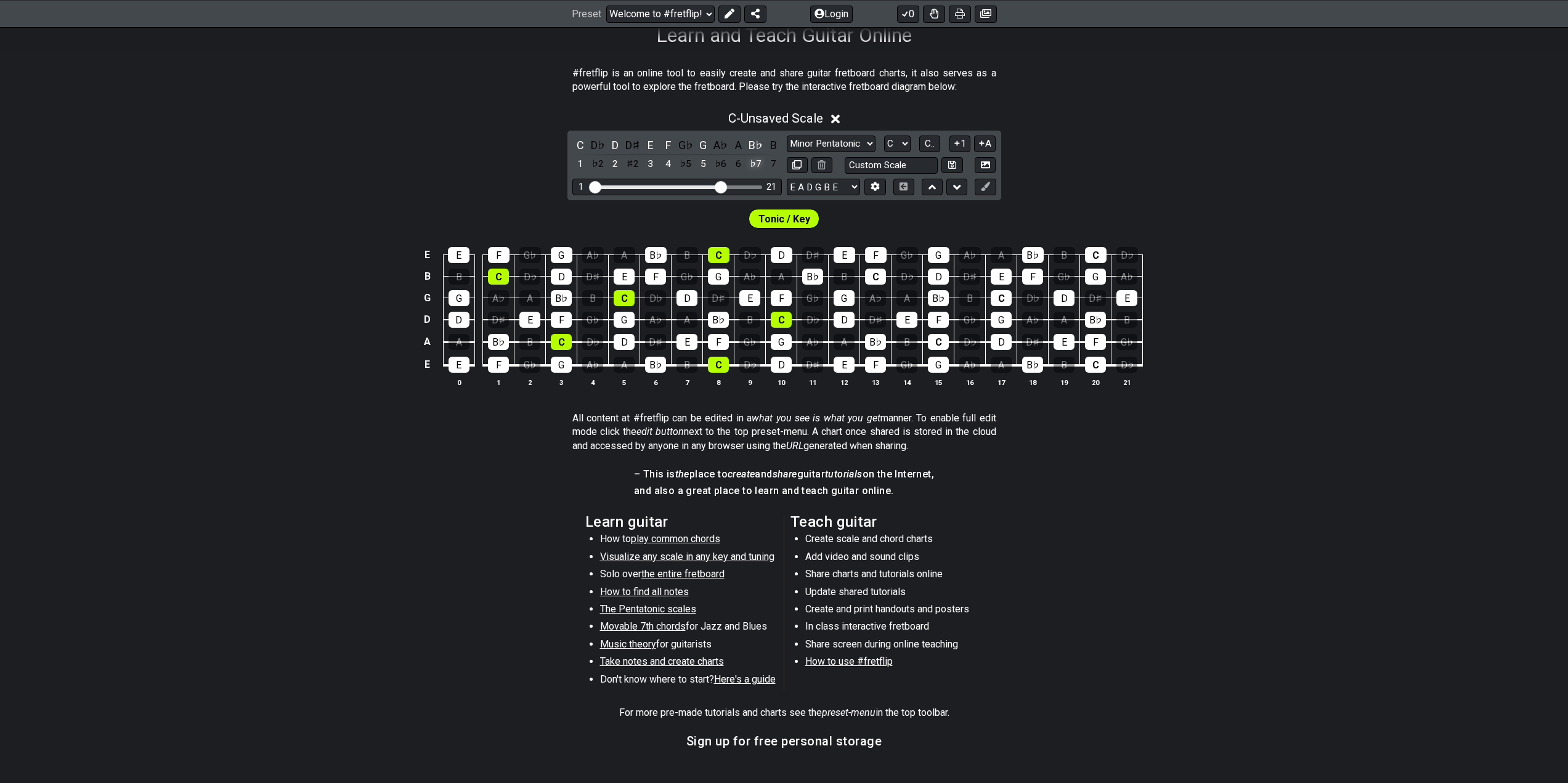
click at [755, 162] on div "♭7" at bounding box center [755, 164] width 16 height 17
click at [774, 144] on div "B" at bounding box center [773, 145] width 16 height 17
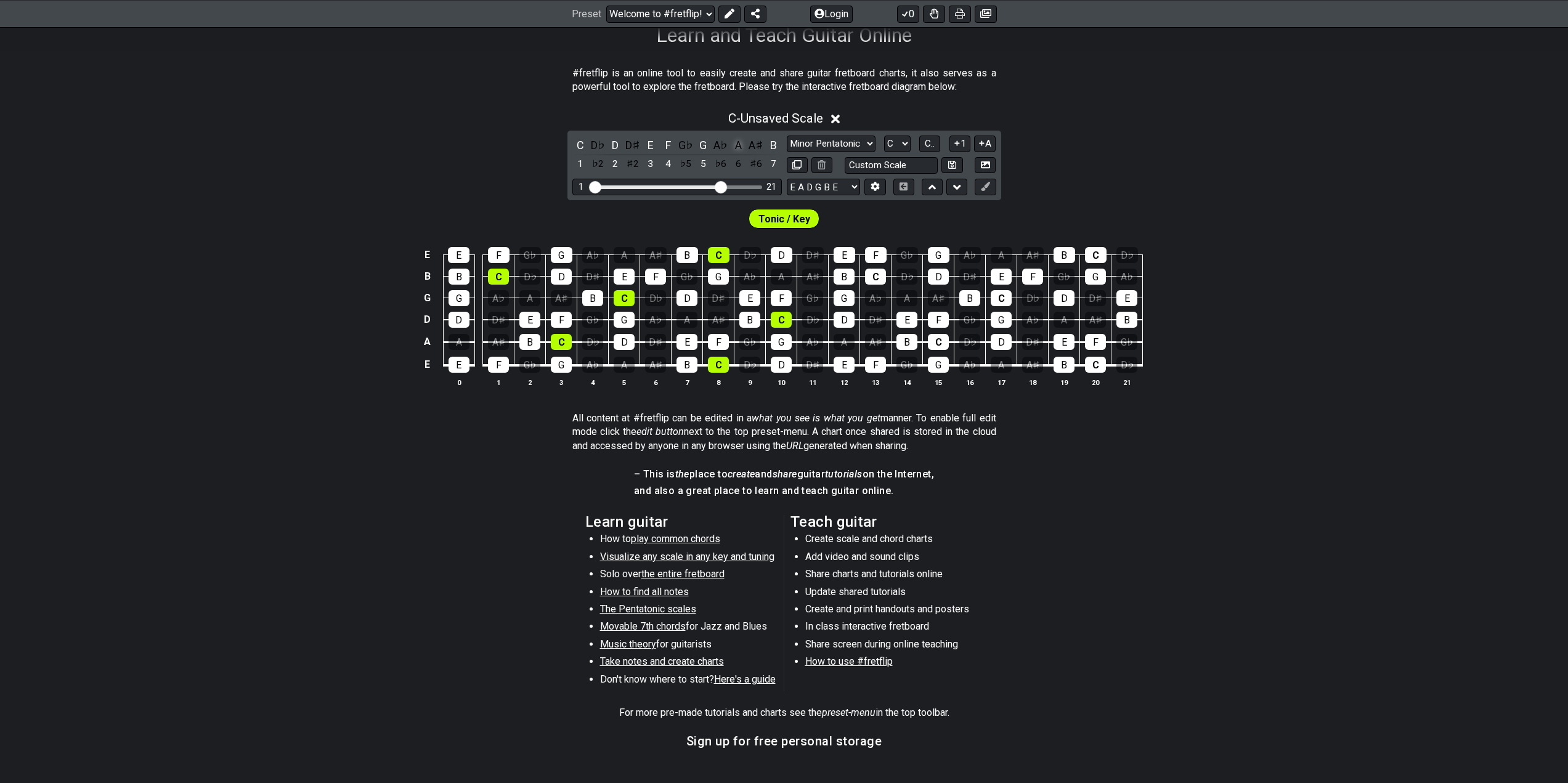
click at [744, 148] on div "A" at bounding box center [737, 145] width 16 height 17
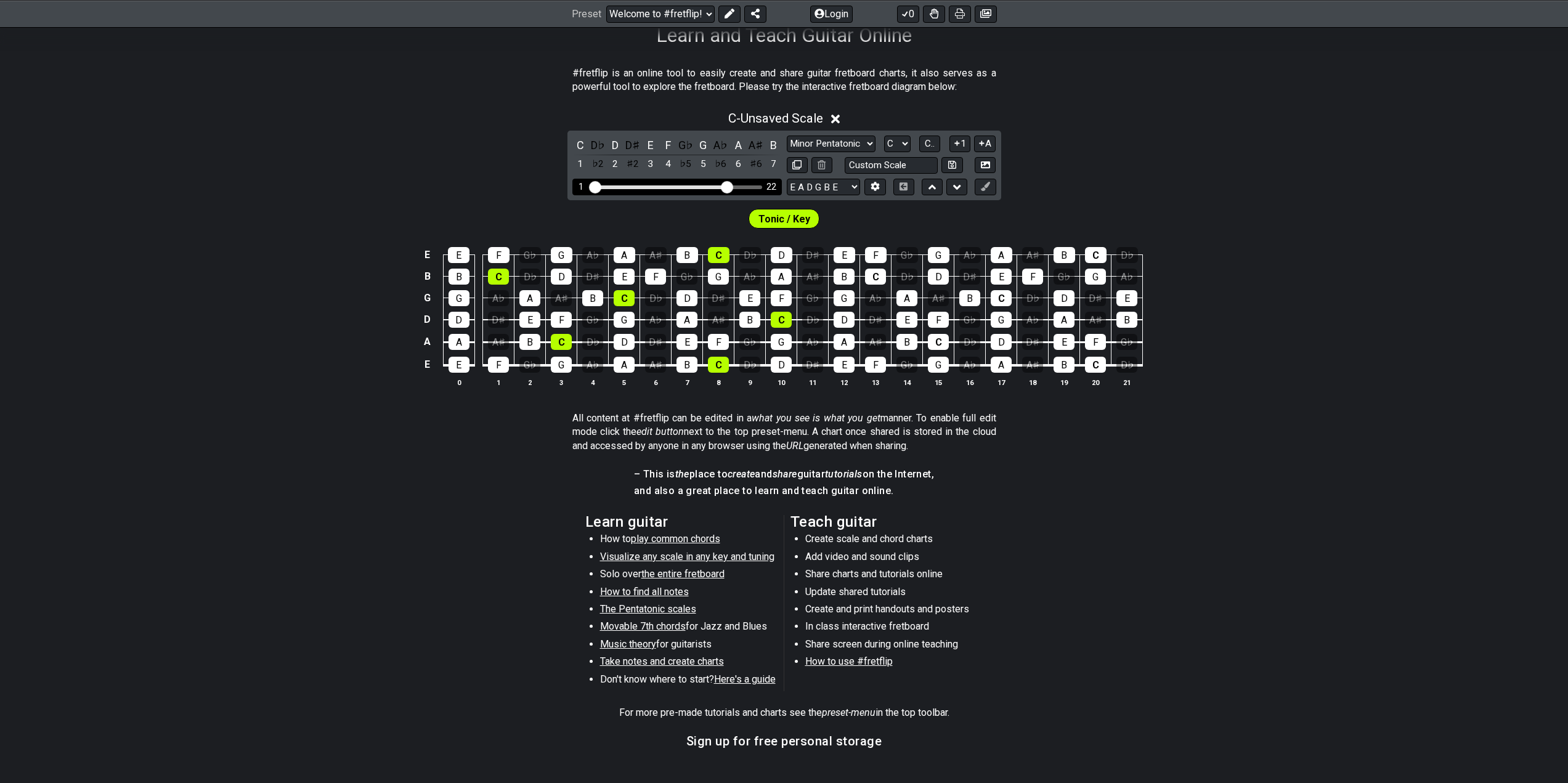
click at [724, 186] on input "Visible fret range" at bounding box center [677, 186] width 175 height 0
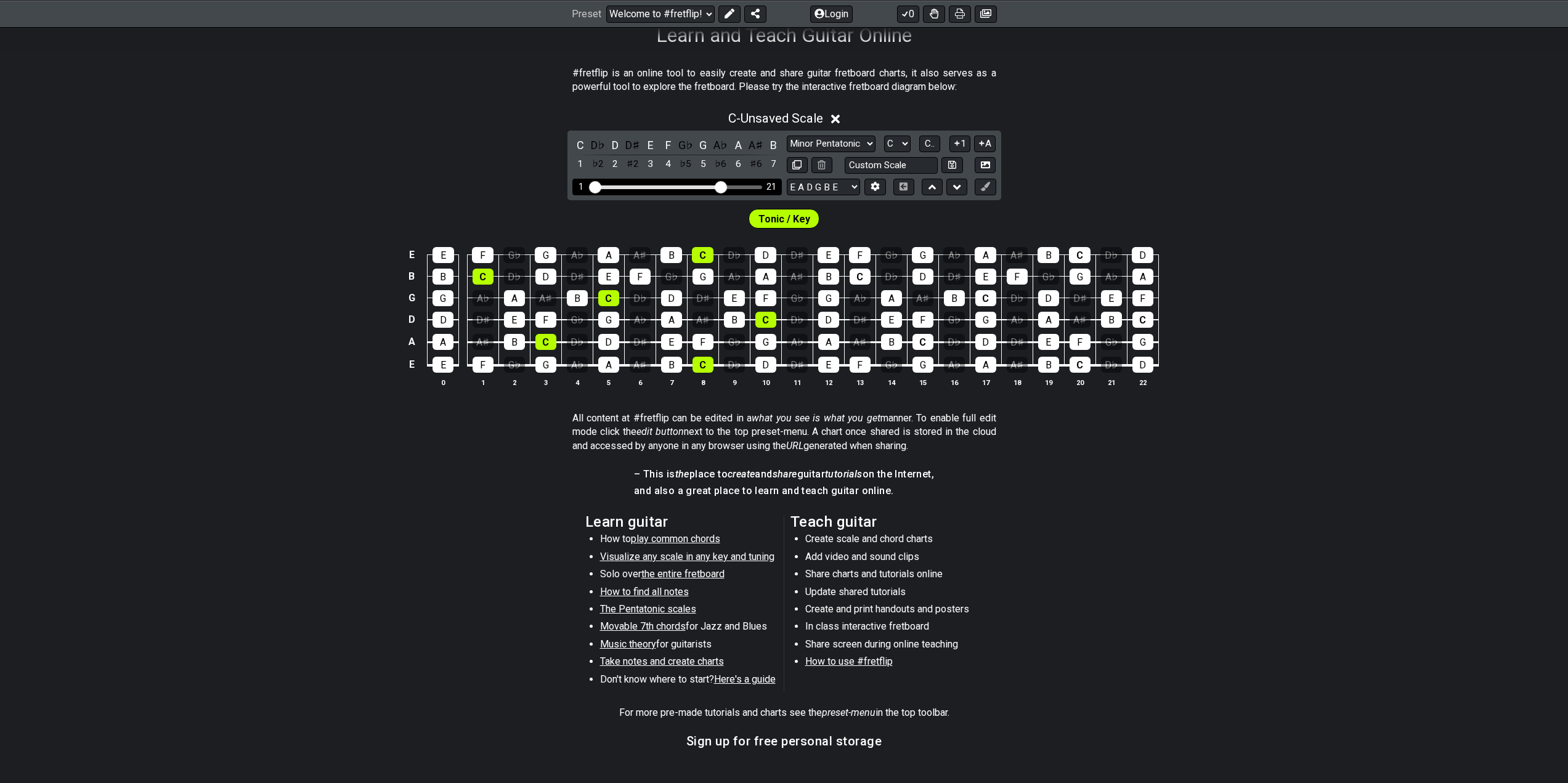
click at [720, 186] on input "Visible fret range" at bounding box center [677, 186] width 175 height 0
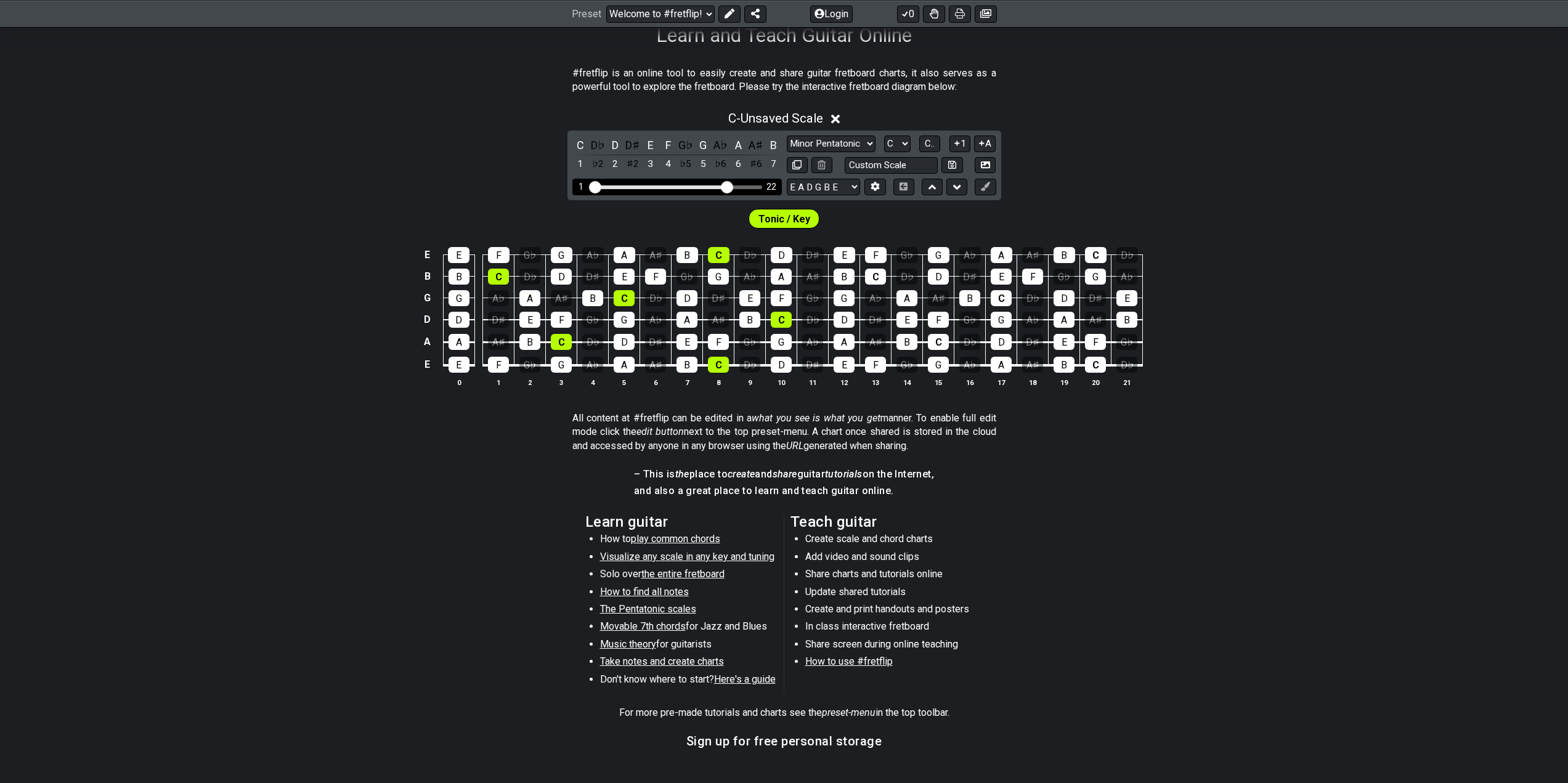
click at [724, 186] on input "Visible fret range" at bounding box center [677, 186] width 175 height 0
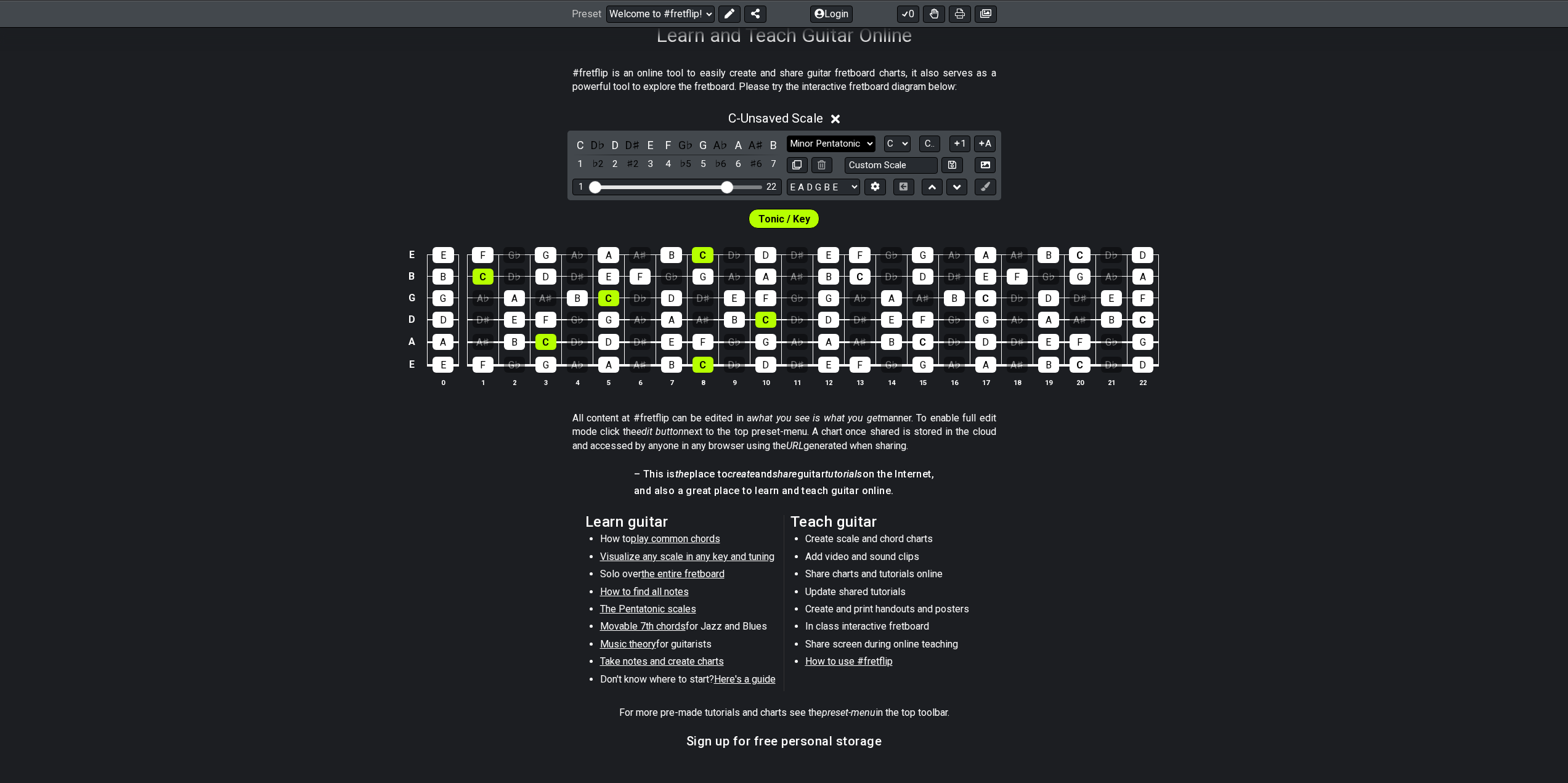
click at [833, 141] on select "Minor Pentatonic Click to edit Minor Pentatonic Major Pentatonic Minor Blues Ma…" at bounding box center [831, 144] width 89 height 17
click at [787, 135] on select "Minor Pentatonic Click to edit Minor Pentatonic Major Pentatonic Minor Blues Ma…" at bounding box center [831, 144] width 89 height 17
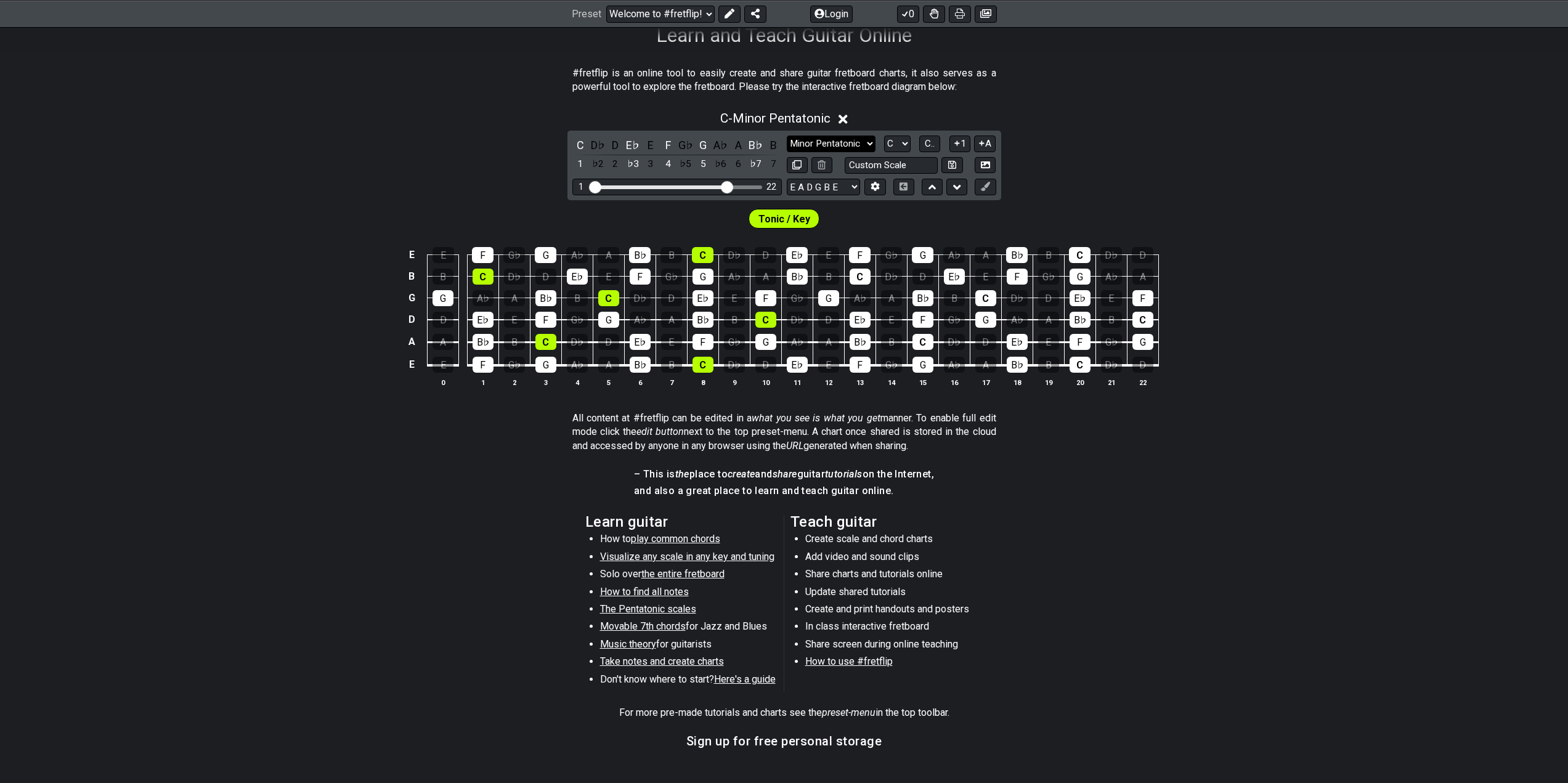
click at [833, 148] on select "Minor Pentatonic Click to edit Minor Pentatonic Major Pentatonic Minor Blues Ma…" at bounding box center [831, 144] width 89 height 17
select select "Major Blues"
click at [787, 135] on select "Minor Pentatonic Click to edit Minor Pentatonic Major Pentatonic Minor Blues Ma…" at bounding box center [831, 144] width 89 height 17
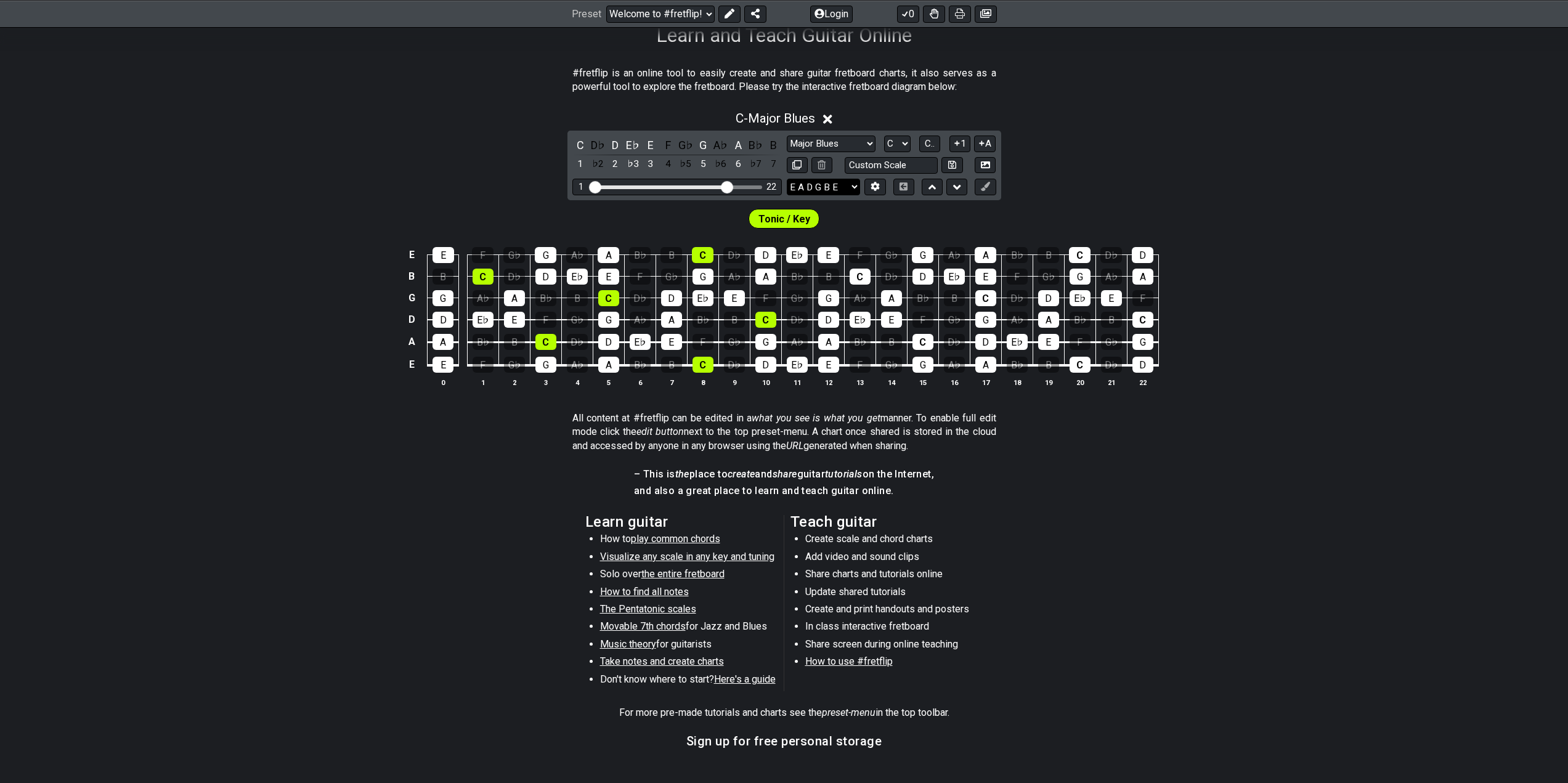
click at [847, 184] on select "E A D G B E E A D G B E E A D G B E B E A D F♯ B A D G C E A D A D G B E E♭ A♭ …" at bounding box center [823, 187] width 73 height 17
select select "D G C F A D"
click at [787, 178] on select "E A D G B E E A D G B E E A D G B E B E A D F♯ B A D G C E A D A D G B E E♭ A♭ …" at bounding box center [823, 187] width 73 height 17
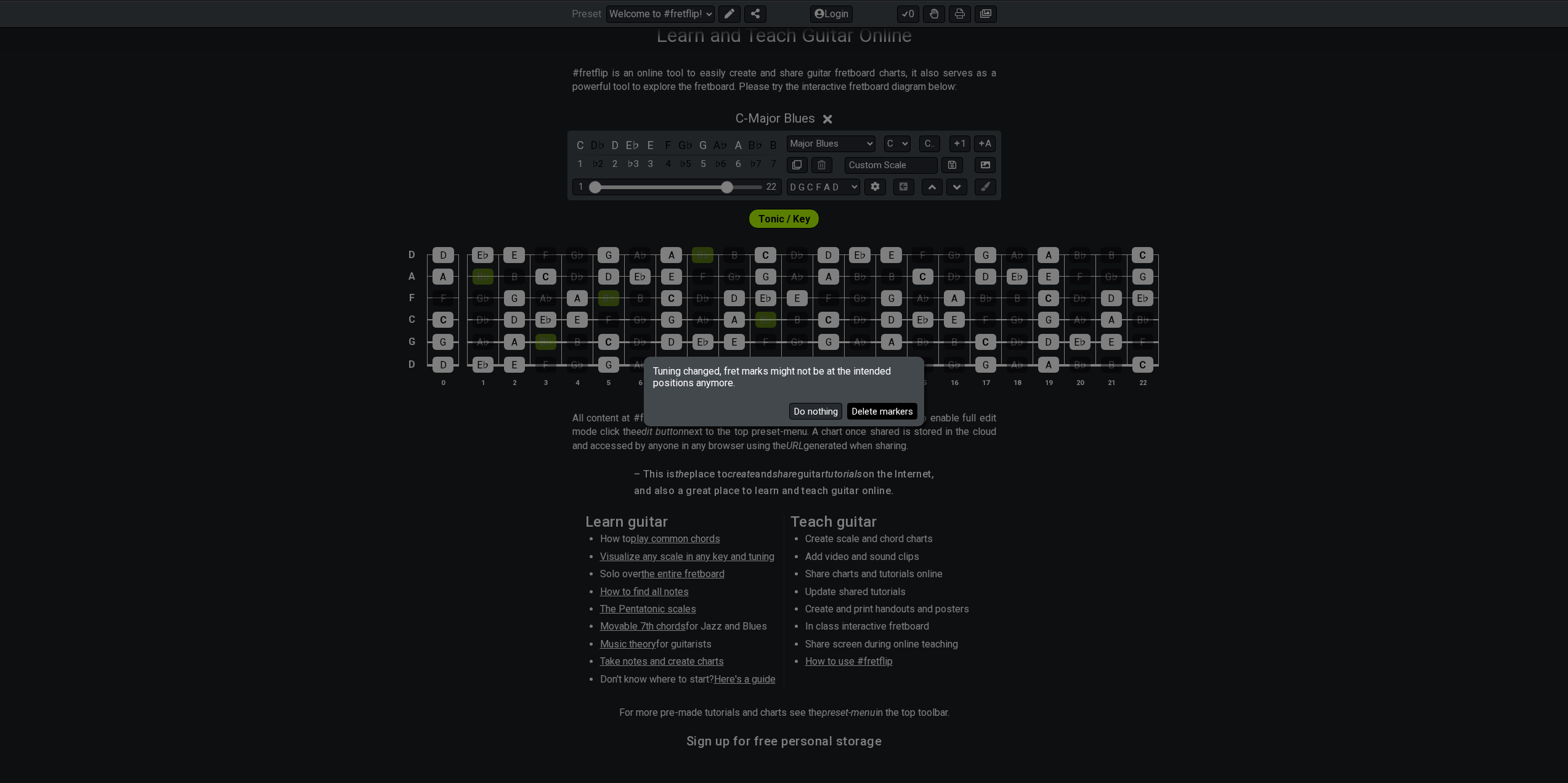
click at [864, 407] on button "Delete markers" at bounding box center [881, 411] width 70 height 17
